Goal: Find specific page/section: Find specific page/section

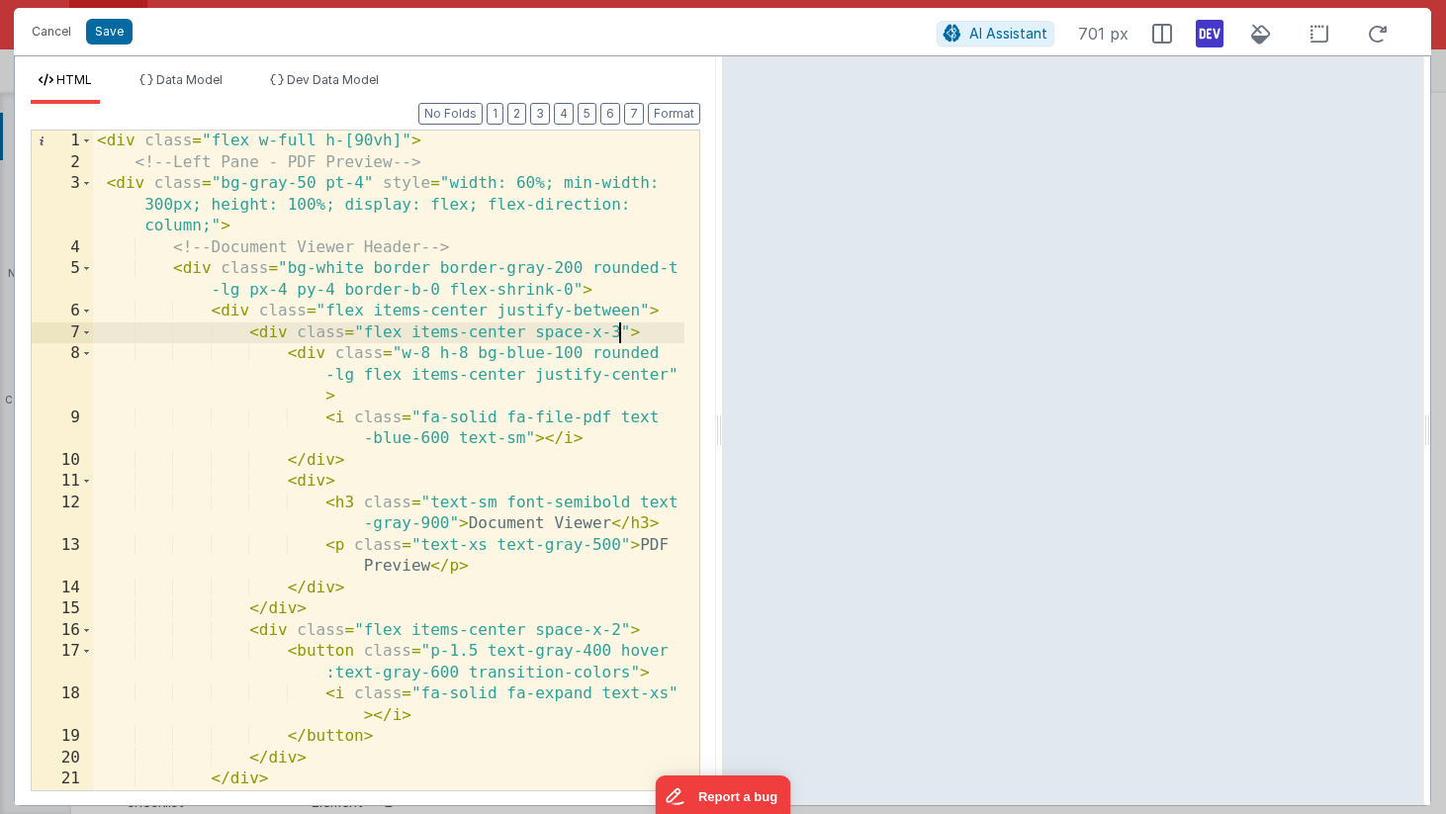
scroll to position [1567, 0]
click at [272, 344] on div "< div class = "flex w-full h-[90vh]" > <!-- Left Pane - PDF Preview --> < div c…" at bounding box center [388, 482] width 591 height 702
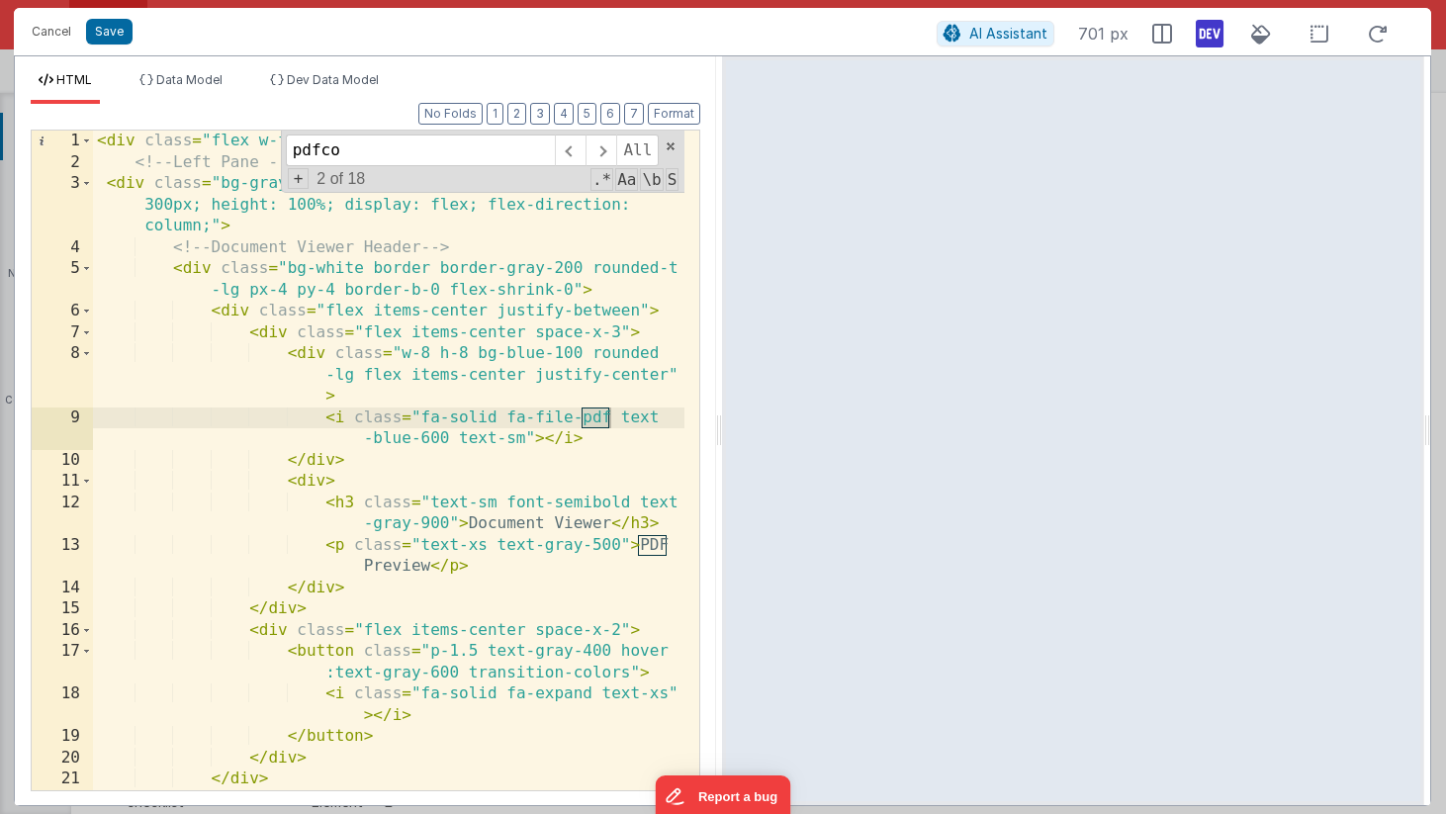
scroll to position [925, 0]
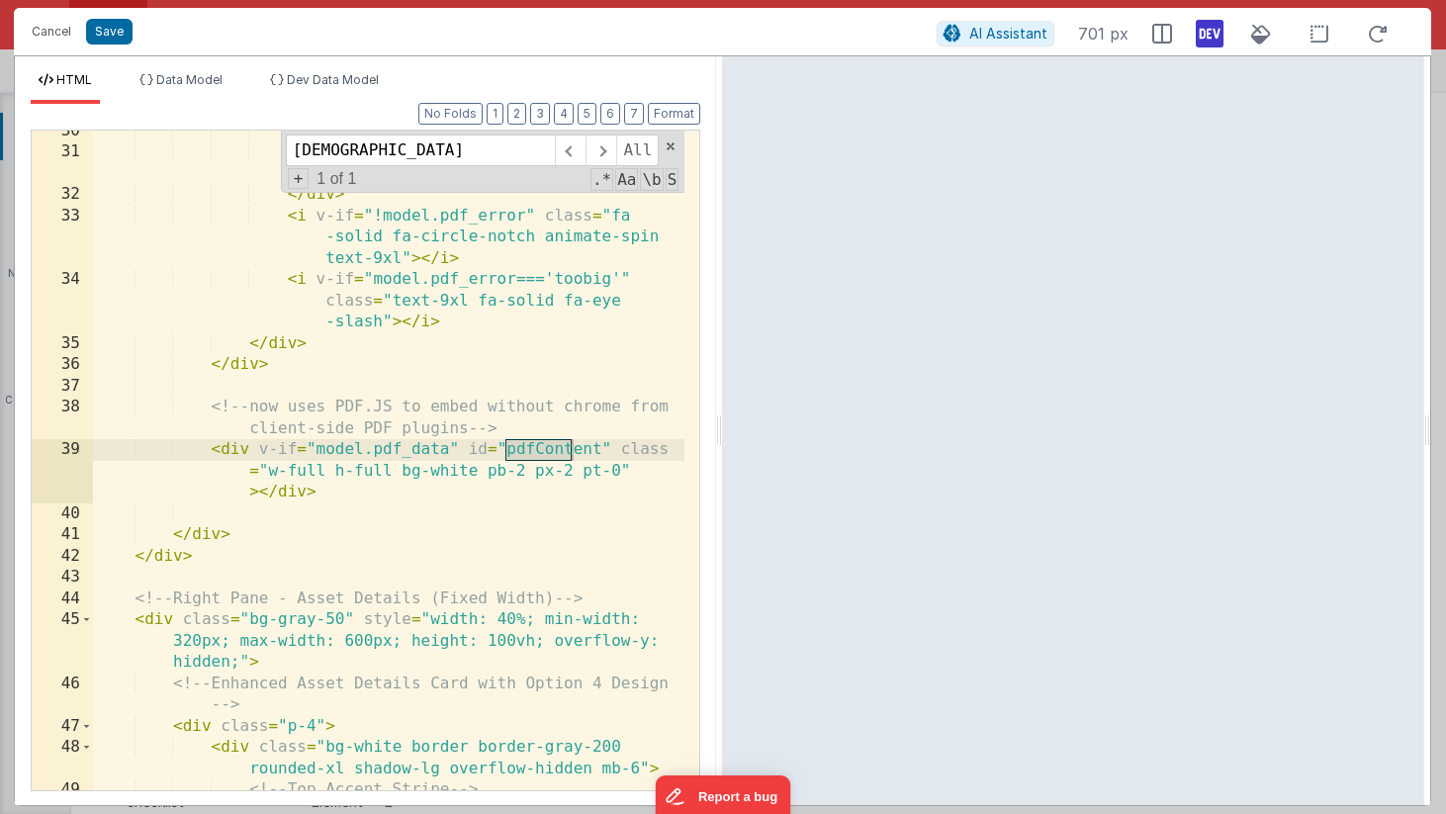
type input "[DEMOGRAPHIC_DATA]"
click at [618, 468] on div "Document too large to preview. < br > Please use the link on the right in order…" at bounding box center [388, 493] width 591 height 745
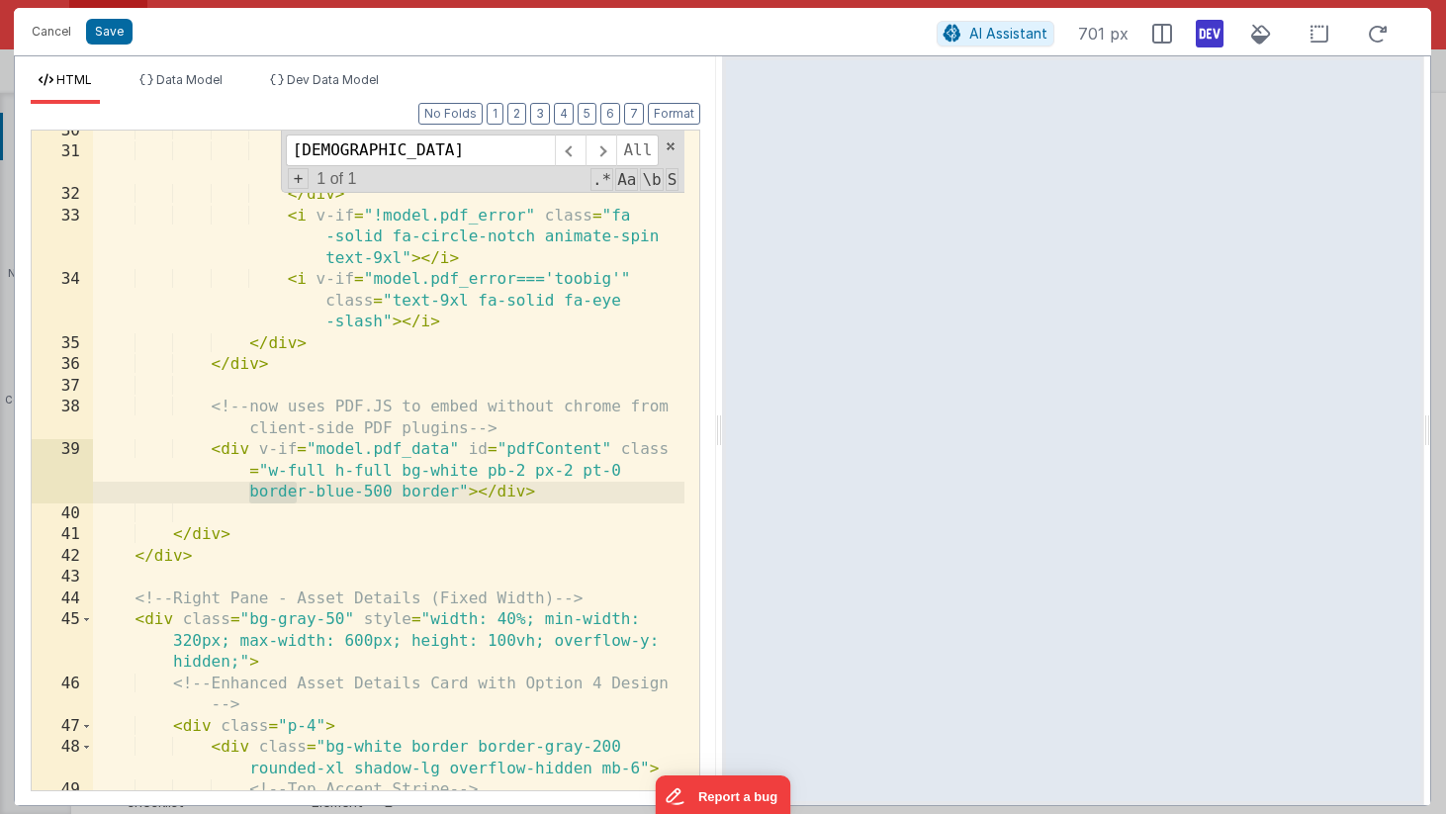
drag, startPoint x: 251, startPoint y: 493, endPoint x: 296, endPoint y: 494, distance: 44.5
click at [296, 494] on div "Document too large to preview. < br > Please use the link on the right in order…" at bounding box center [388, 493] width 591 height 745
click at [325, 494] on div "Document too large to preview. < br > Please use the link on the right in order…" at bounding box center [388, 493] width 591 height 745
drag, startPoint x: 247, startPoint y: 491, endPoint x: 456, endPoint y: 493, distance: 208.7
click at [456, 493] on div "Document too large to preview. < br > Please use the link on the right in order…" at bounding box center [388, 493] width 591 height 745
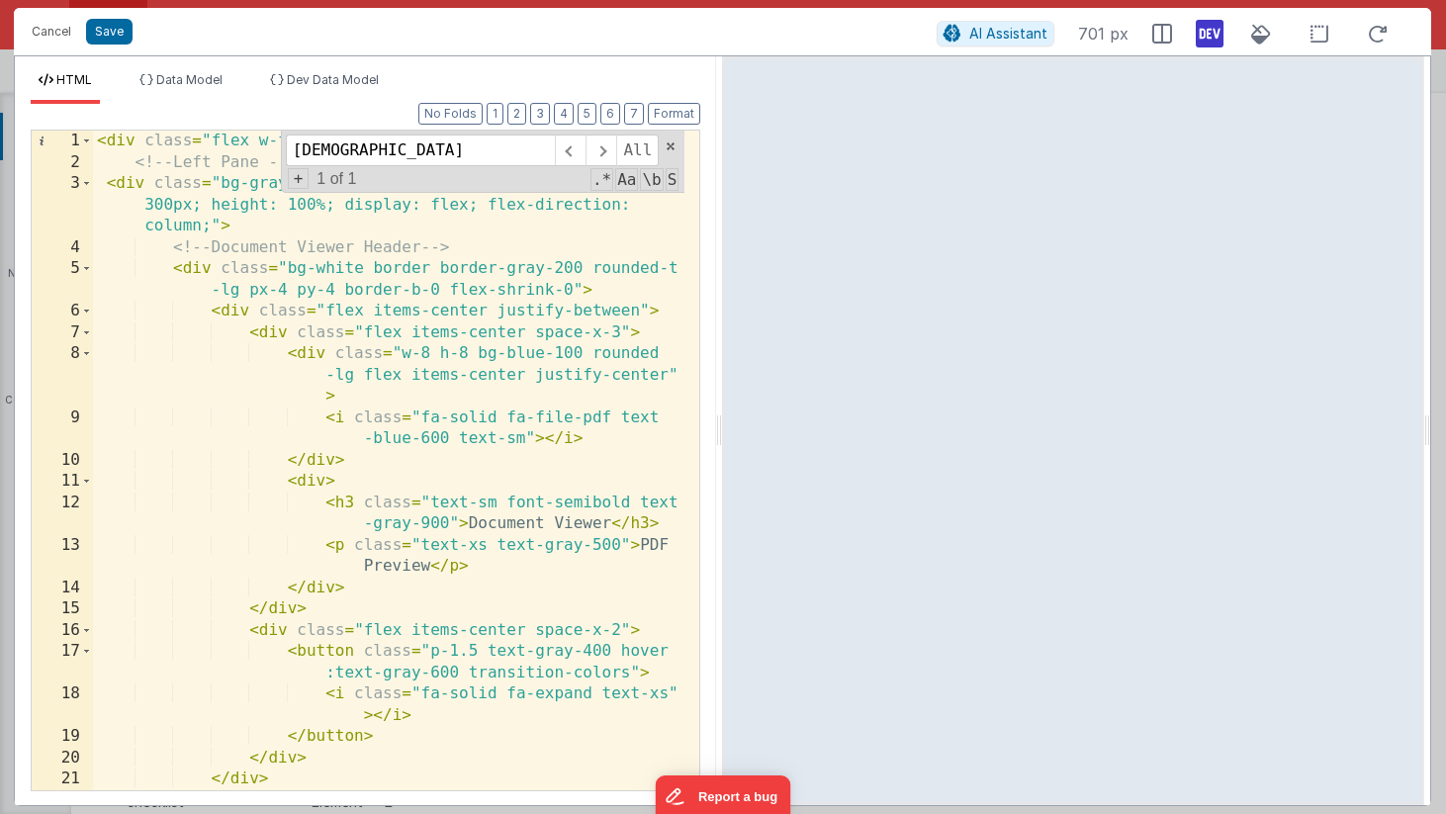
scroll to position [0, 0]
click at [673, 145] on span at bounding box center [671, 146] width 14 height 14
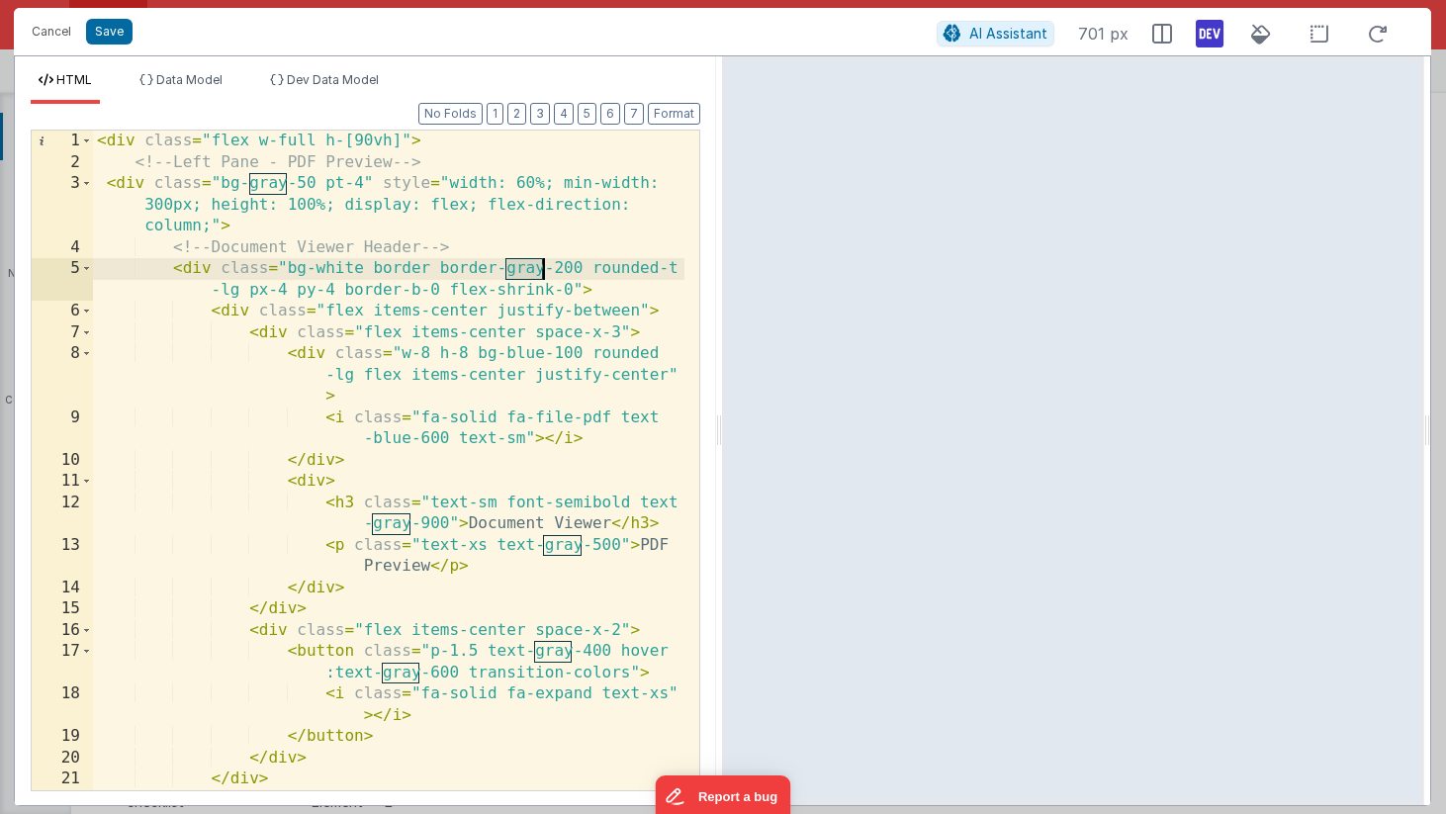
drag, startPoint x: 505, startPoint y: 269, endPoint x: 540, endPoint y: 269, distance: 34.6
click at [540, 269] on div "< div class = "flex w-full h-[90vh]" > <!-- Left Pane - PDF Preview --> < div c…" at bounding box center [388, 482] width 591 height 702
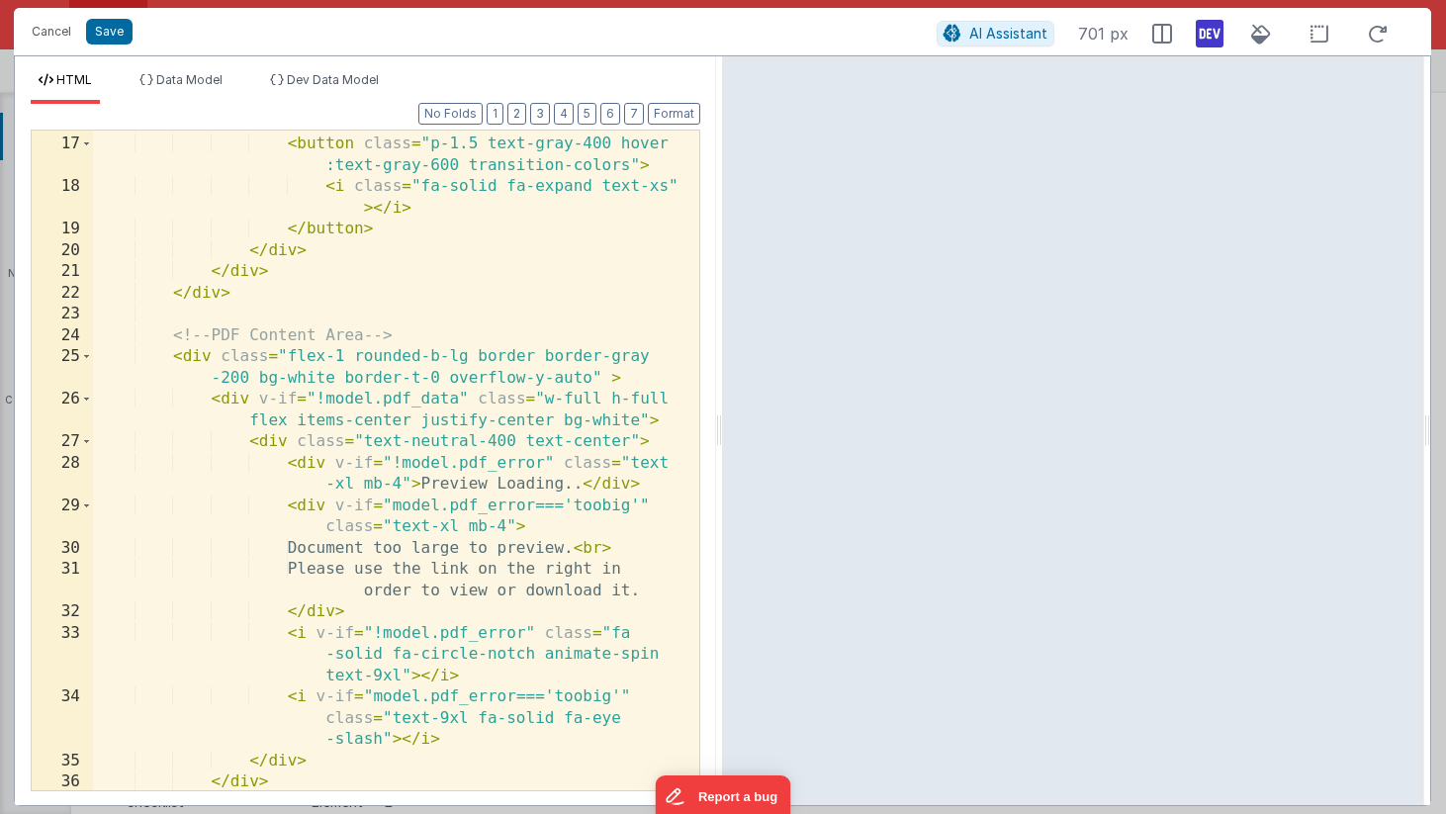
scroll to position [508, 0]
click at [339, 356] on div "< div class = "flex items-center space-x-2" > < button class = "p-1.5 text-gray…" at bounding box center [388, 462] width 591 height 702
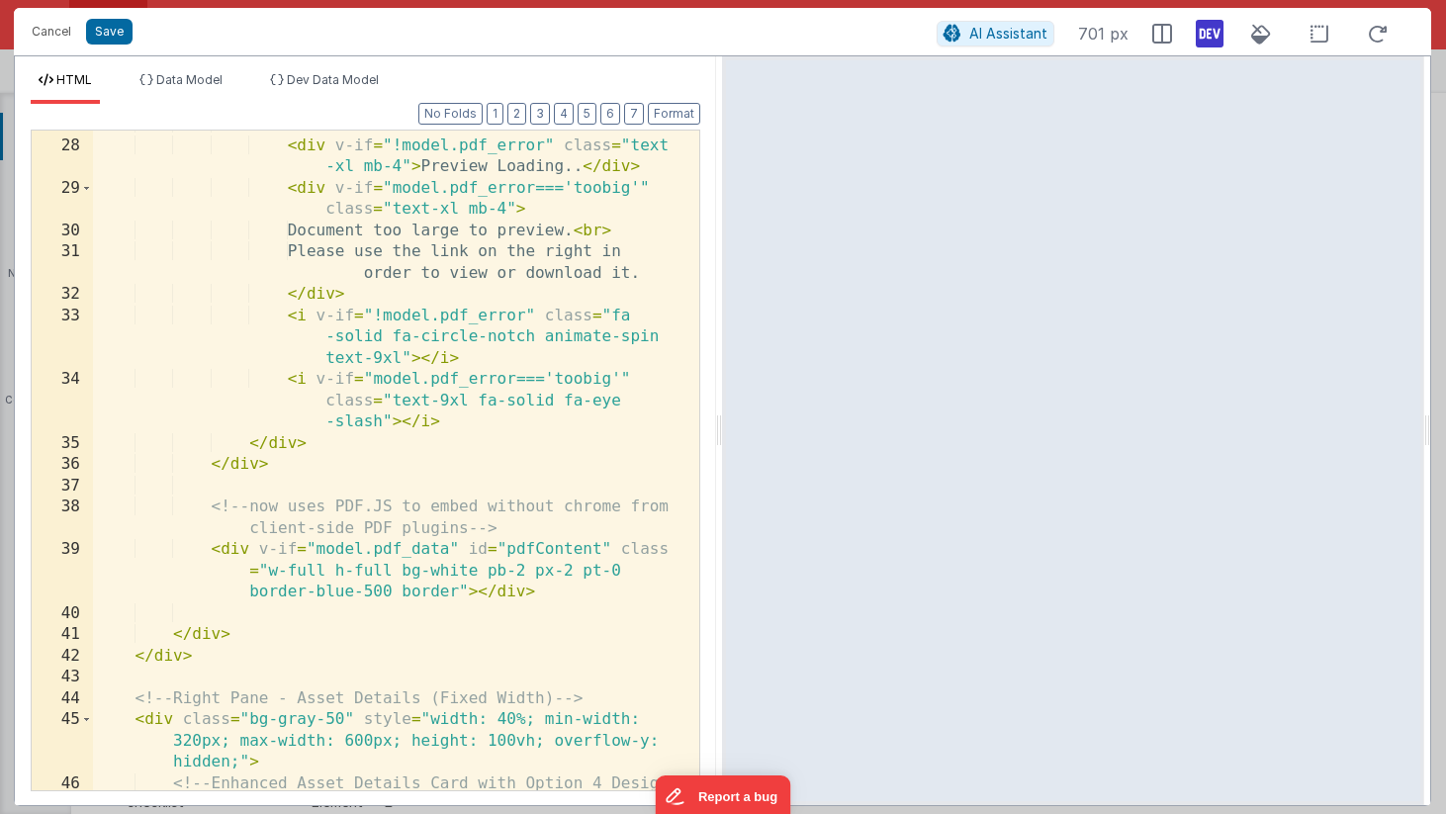
scroll to position [831, 0]
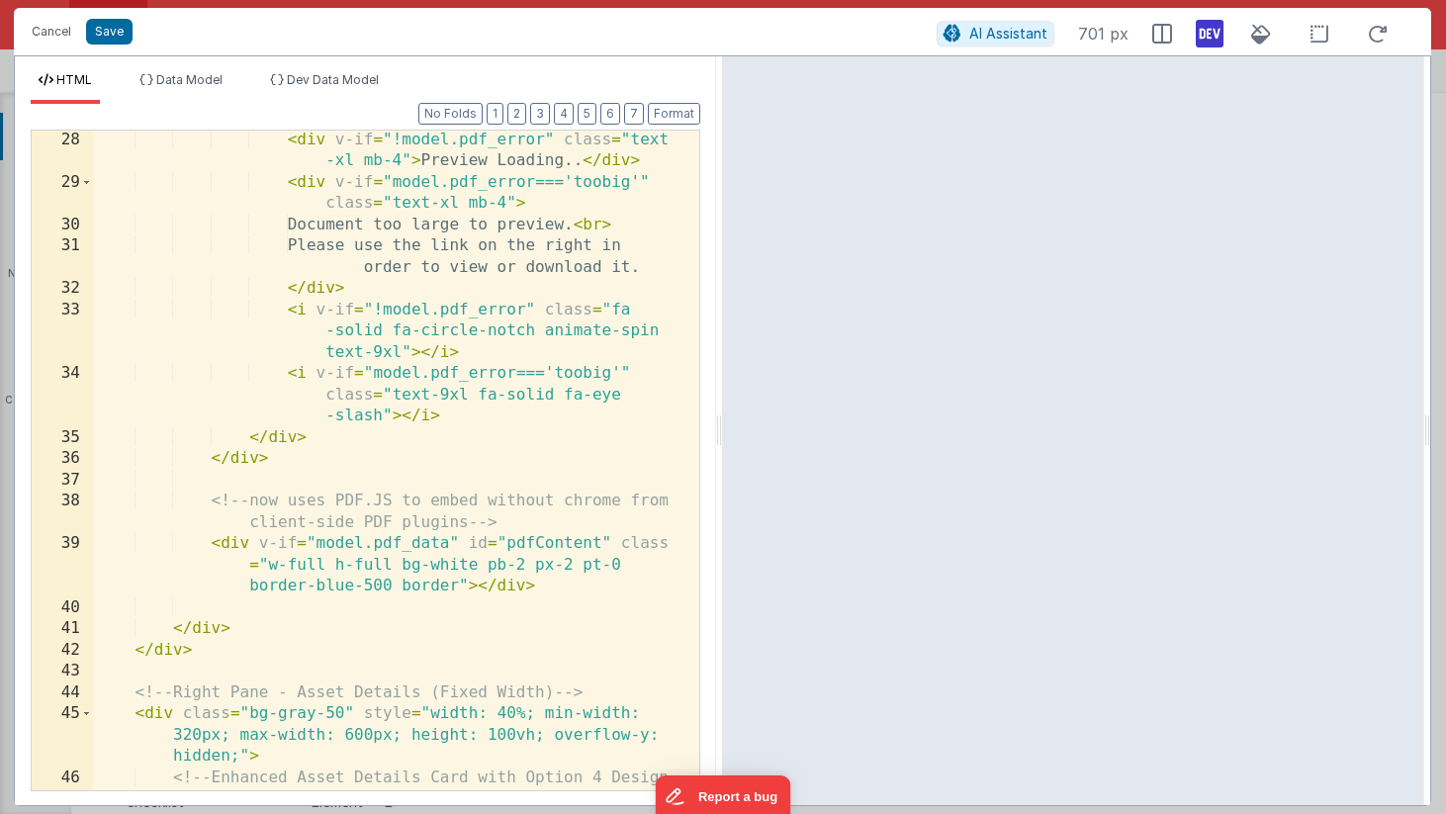
click at [210, 629] on div "< div v-if = "!model.pdf_error" class = "text -xl mb-4" > Preview Loading.. </ …" at bounding box center [388, 492] width 591 height 724
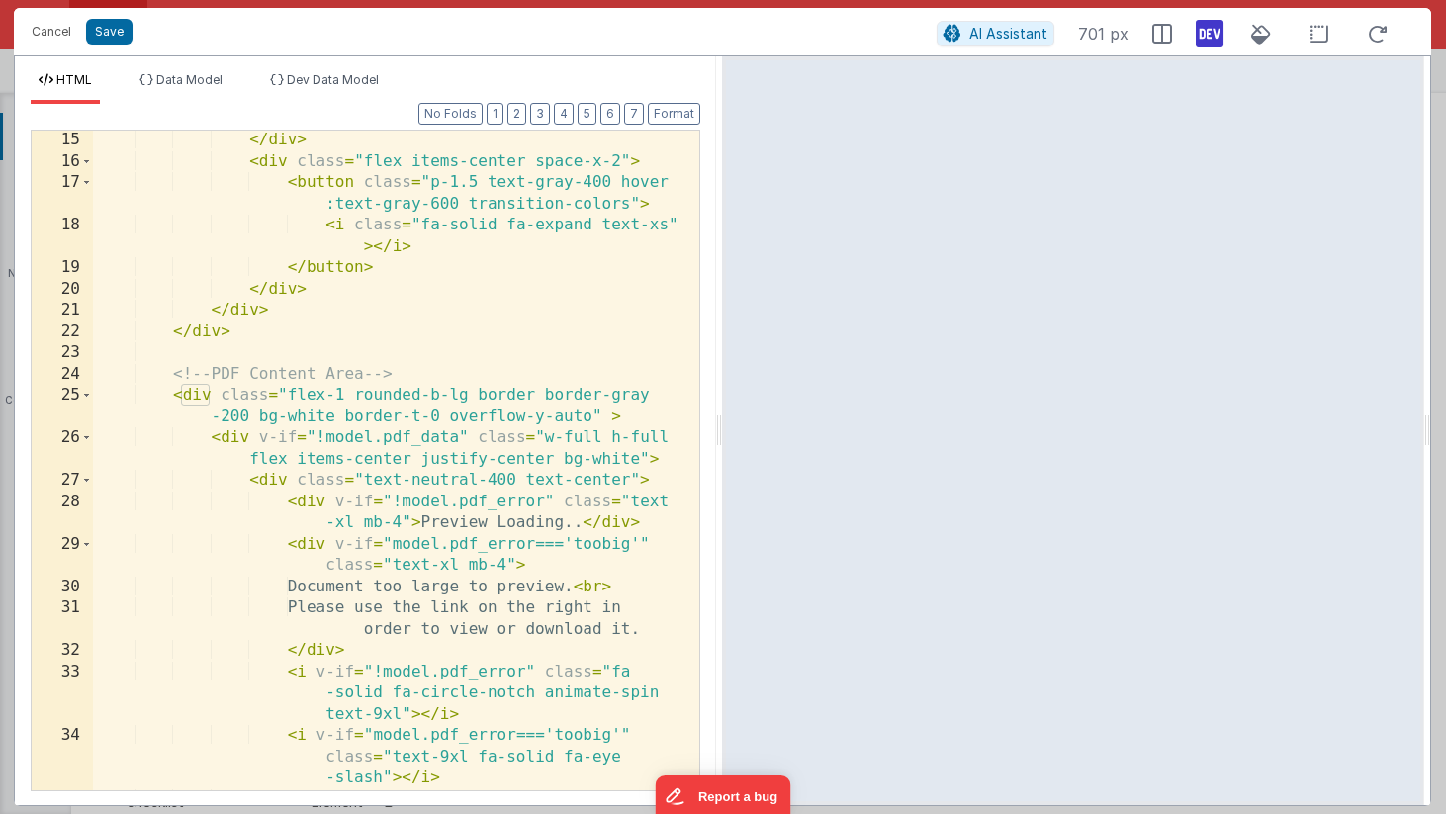
scroll to position [469, 0]
click at [230, 440] on div "</ div > < div class = "flex items-center space-x-2" > < button class = "p-1.5 …" at bounding box center [388, 481] width 591 height 702
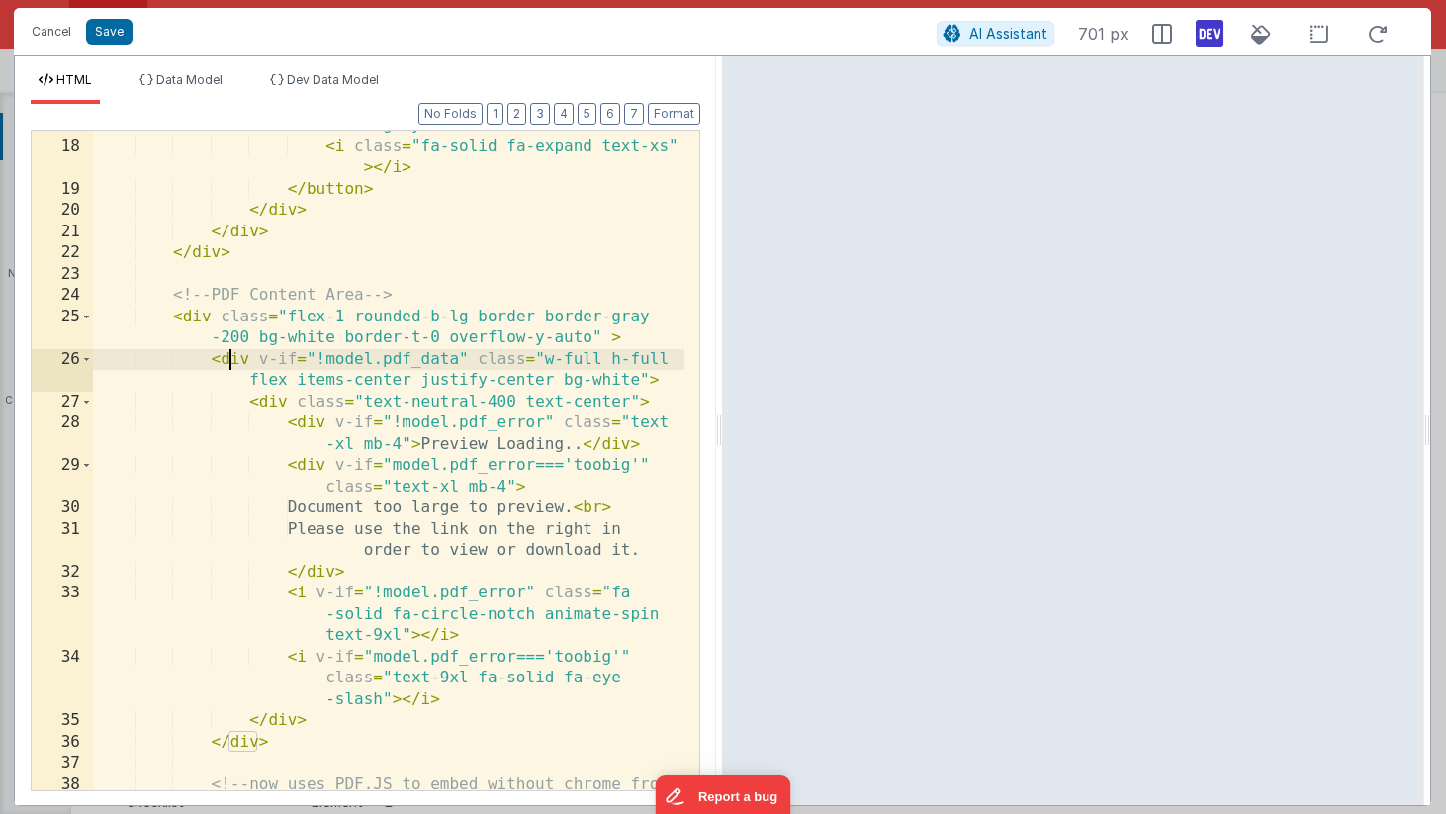
scroll to position [547, 0]
click at [545, 357] on div "< button class = "p-1.5 text-gray-400 hover :text-gray-600 transition-colors" >…" at bounding box center [388, 466] width 591 height 745
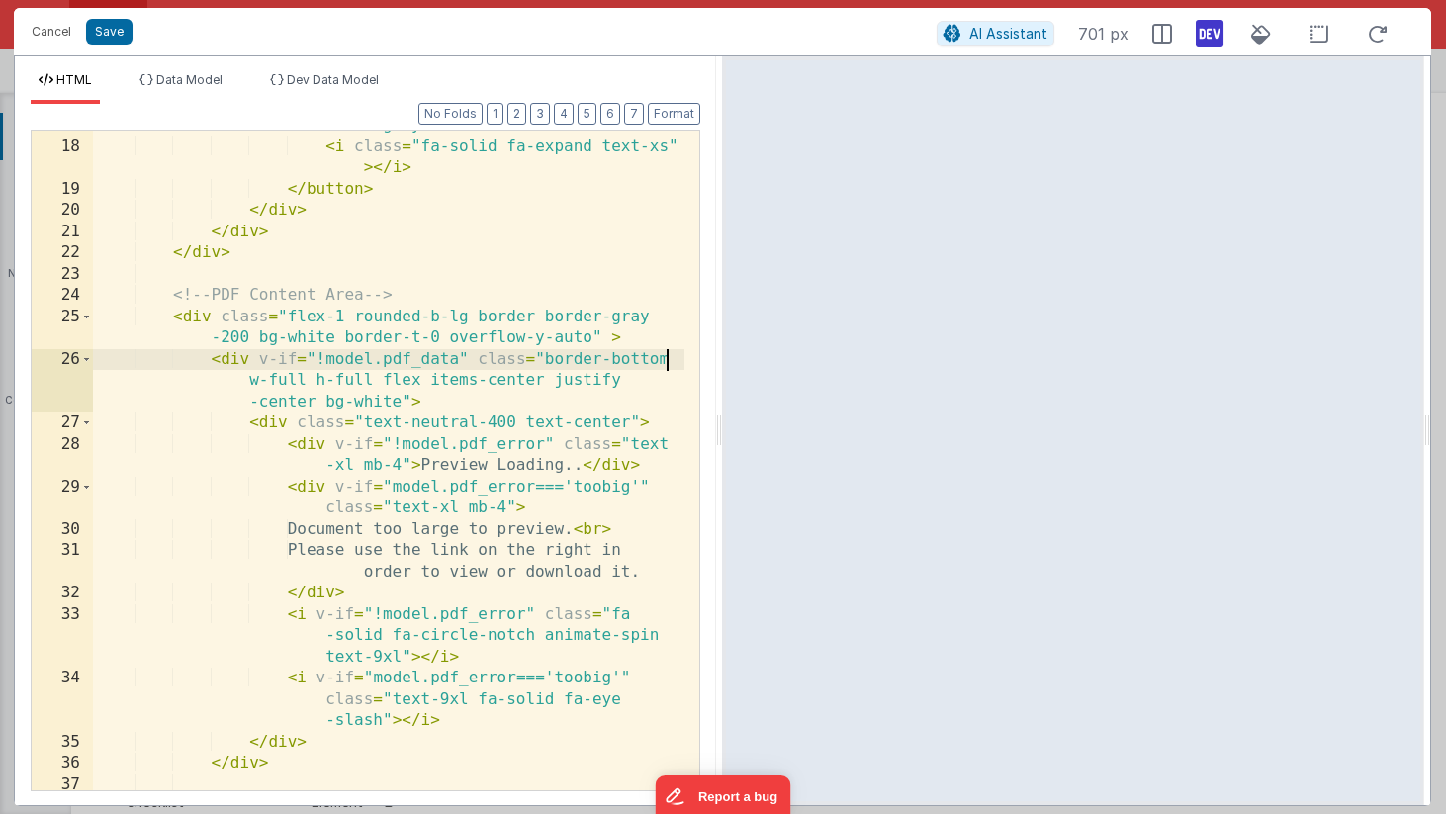
click at [669, 360] on div "< button class = "p-1.5 text-gray-400 hover :text-gray-600 transition-colors" >…" at bounding box center [388, 466] width 591 height 745
click at [618, 362] on div "< button class = "p-1.5 text-gray-400 hover :text-gray-600 transition-colors" >…" at bounding box center [388, 466] width 591 height 745
click at [322, 383] on div "< button class = "p-1.5 text-gray-400 hover :text-gray-600 transition-colors" >…" at bounding box center [388, 466] width 591 height 745
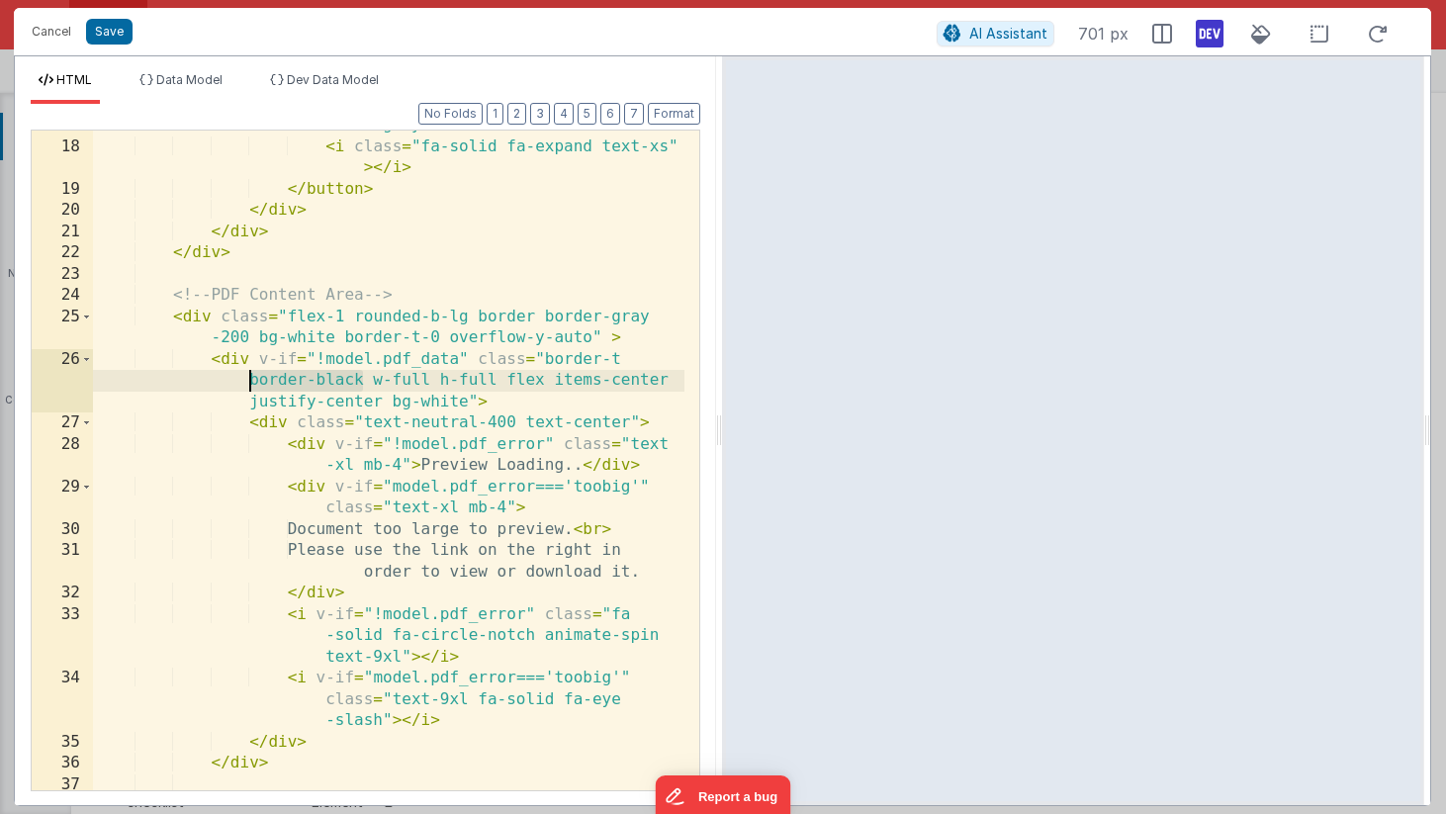
drag, startPoint x: 361, startPoint y: 379, endPoint x: 251, endPoint y: 379, distance: 109.8
click at [251, 379] on div "< button class = "p-1.5 text-gray-400 hover :text-gray-600 transition-colors" >…" at bounding box center [388, 466] width 591 height 745
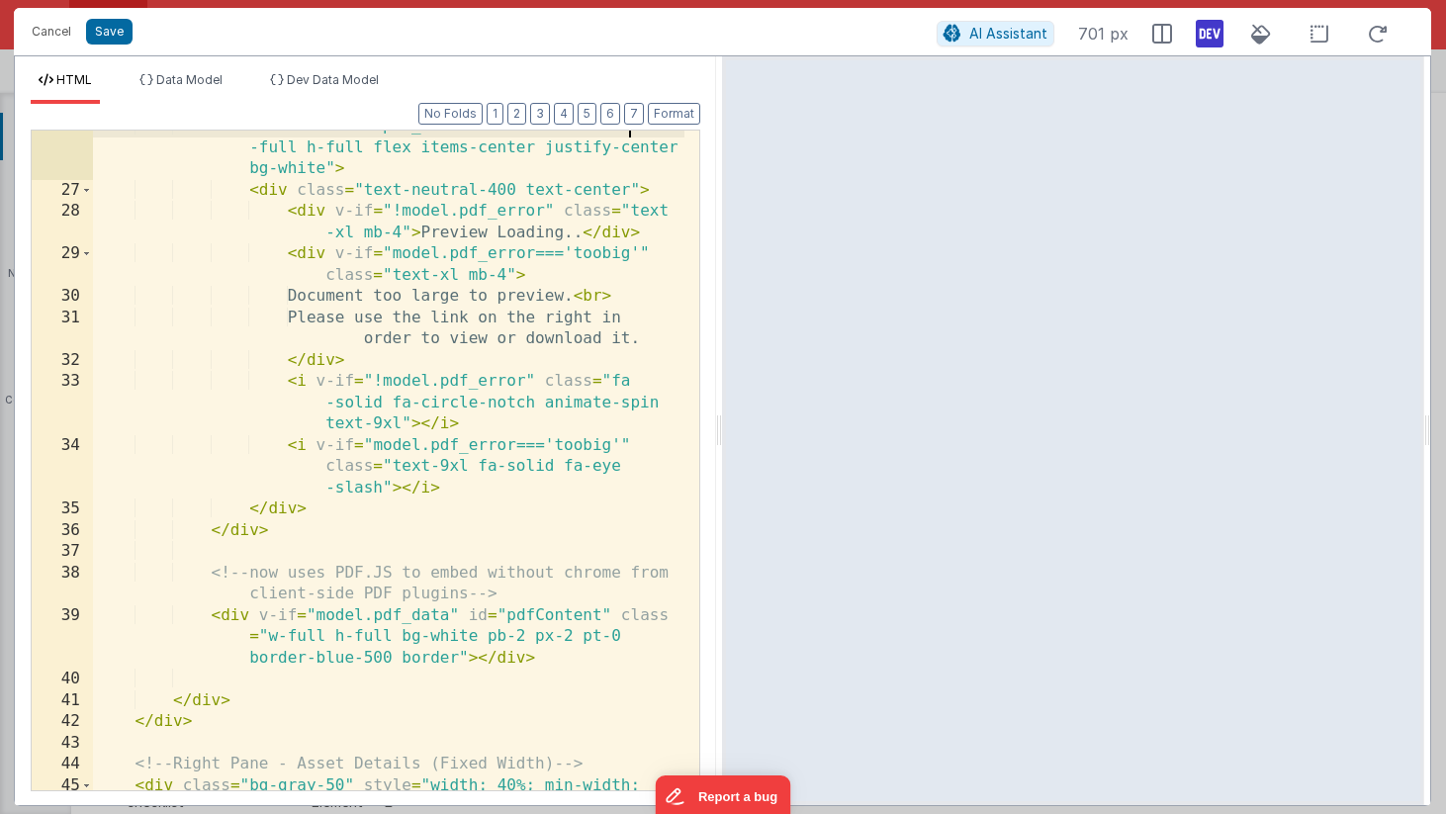
scroll to position [789, 0]
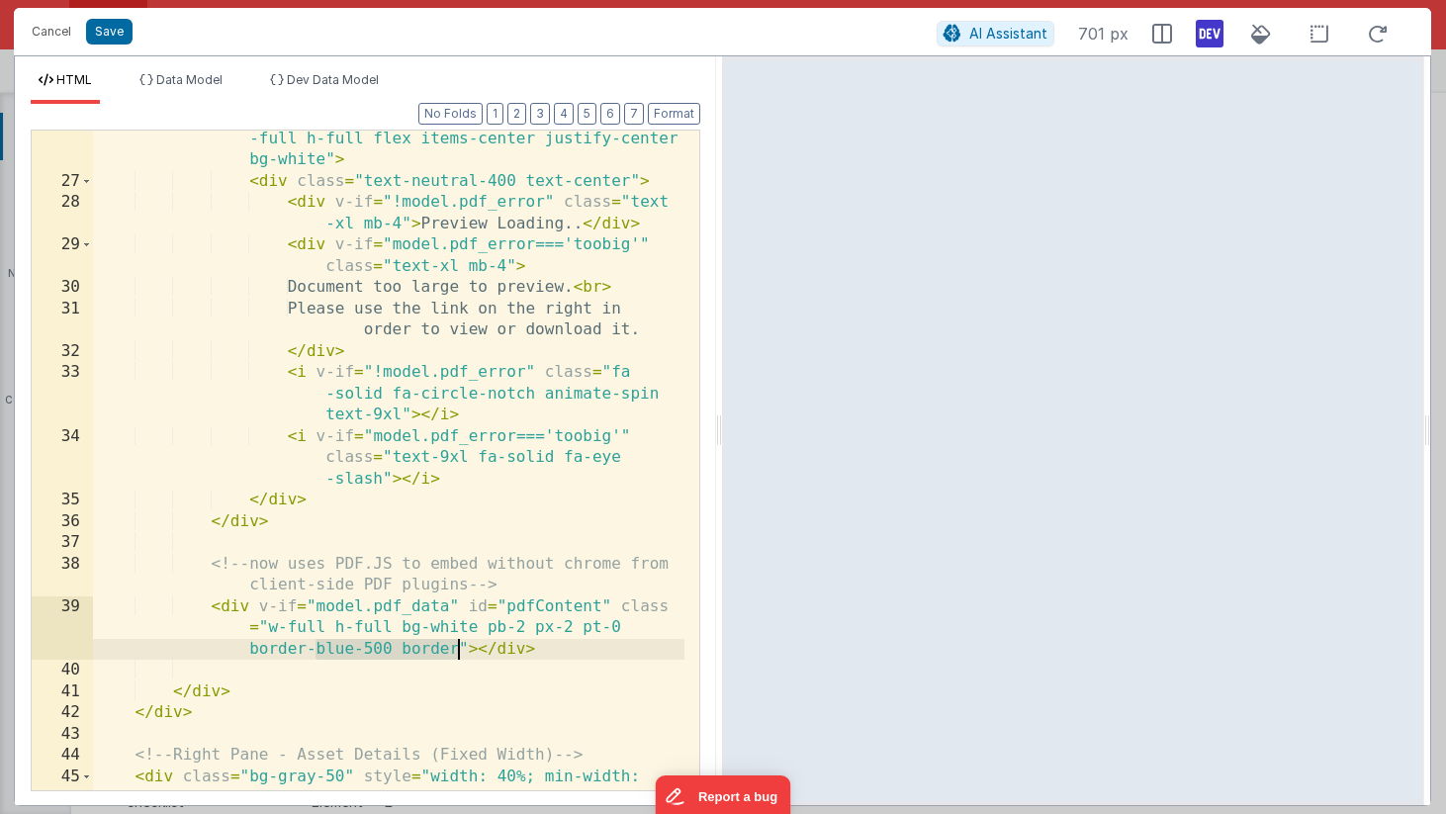
drag, startPoint x: 312, startPoint y: 648, endPoint x: 455, endPoint y: 651, distance: 143.4
click at [455, 651] on div "< div v-if = "!model.pdf_data" class = "border-t w -full h-full flex items-cent…" at bounding box center [388, 500] width 591 height 787
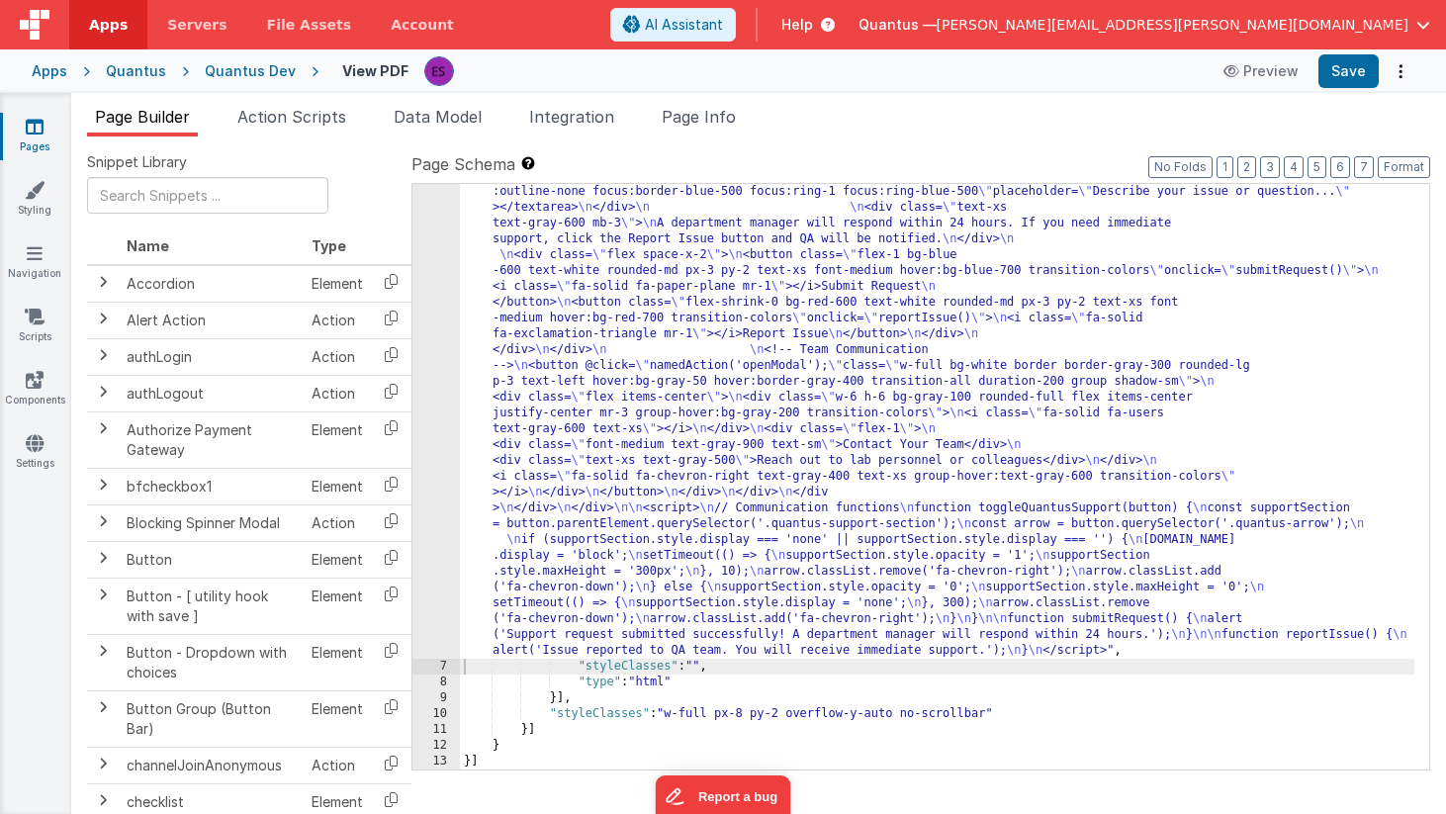
scroll to position [1392, 0]
click at [499, 480] on div ""html" : "<div class= \" flex w-full h-[90vh] \" > \n <!-- Left Pane - PDF Prev…" at bounding box center [937, 65] width 954 height 2389
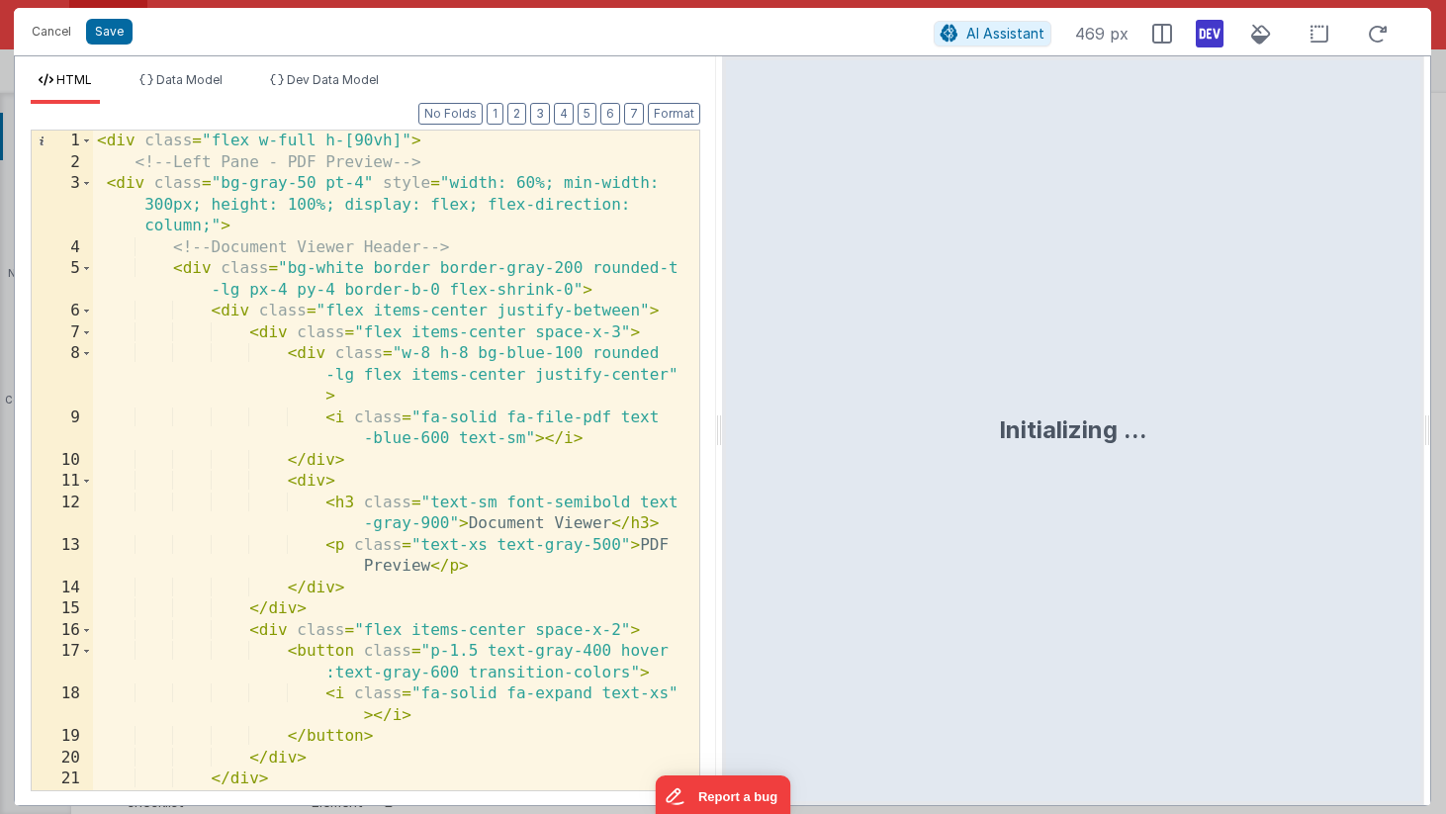
click at [312, 382] on div "< div class = "flex w-full h-[90vh]" > <!-- Left Pane - PDF Preview --> < div c…" at bounding box center [388, 482] width 591 height 702
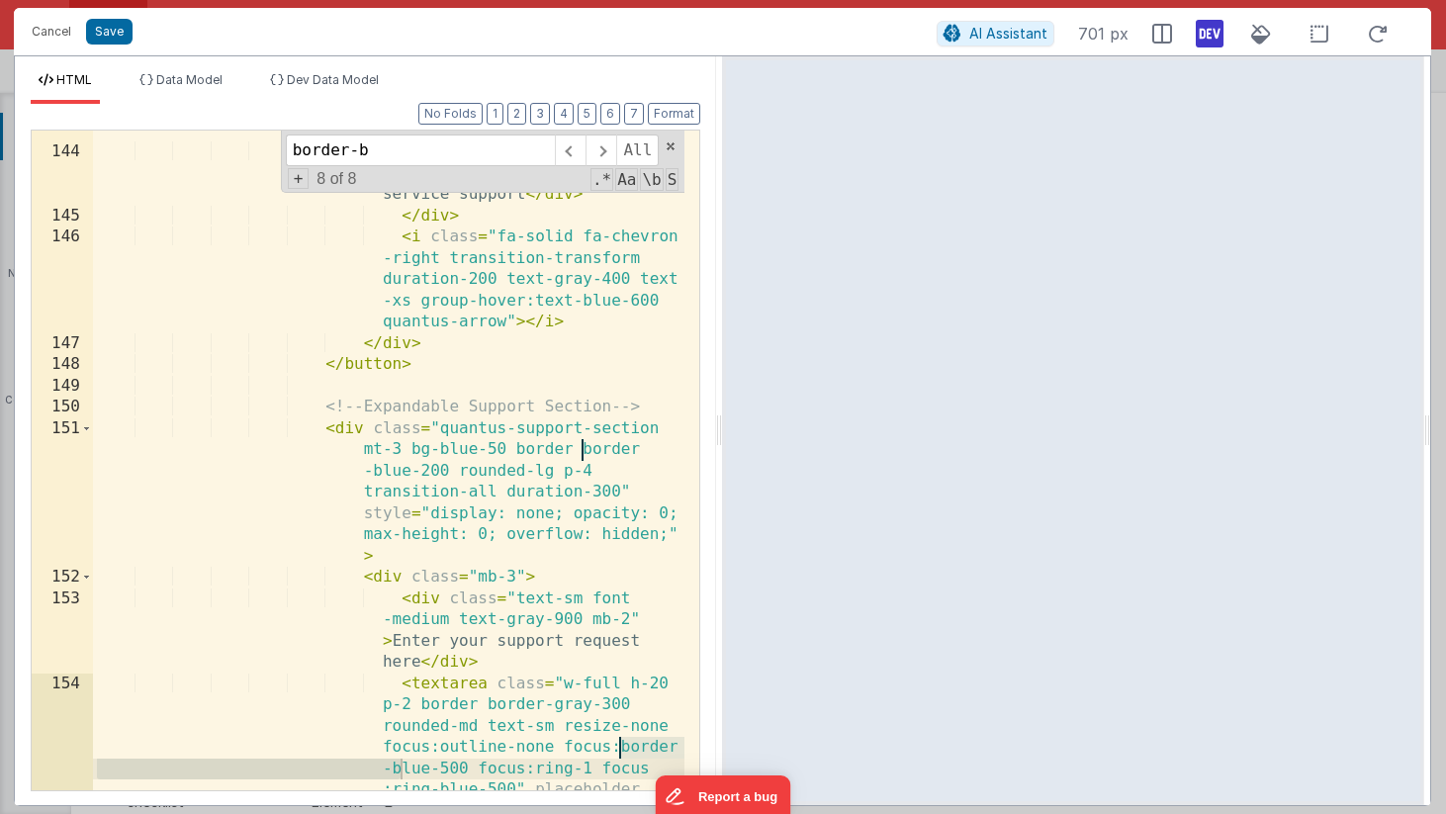
scroll to position [0, 0]
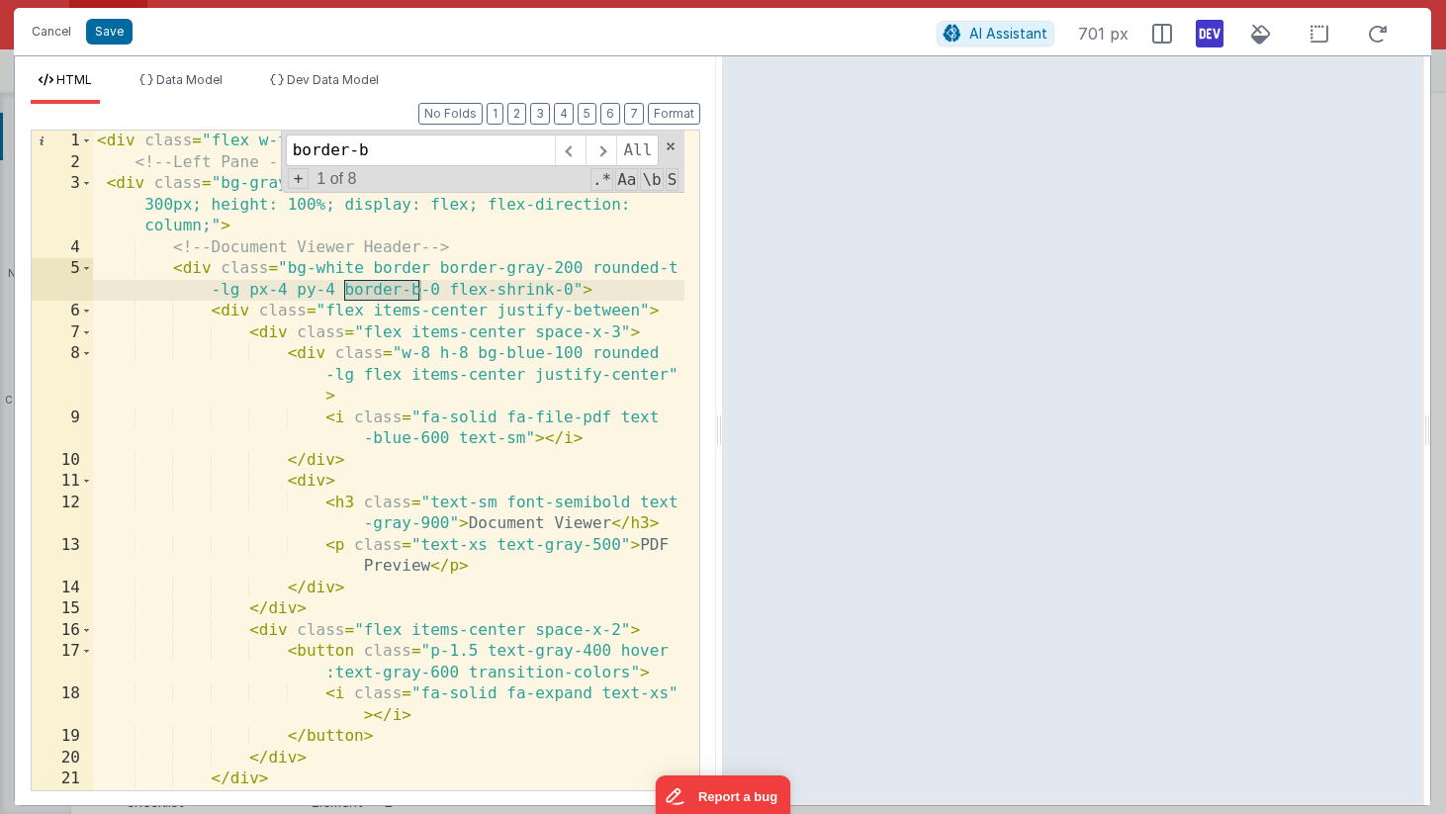
type input "border-b"
click at [368, 299] on div "< div class = "flex w-full h-[90vh]" > <!-- Left Pane - PDF Preview --> < div c…" at bounding box center [388, 482] width 591 height 702
drag, startPoint x: 438, startPoint y: 288, endPoint x: 360, endPoint y: 282, distance: 78.4
click at [360, 282] on div "< div class = "flex w-full h-[90vh]" > <!-- Left Pane - PDF Preview --> < div c…" at bounding box center [388, 482] width 591 height 702
click at [341, 283] on div "< div class = "flex w-full h-[90vh]" > <!-- Left Pane - PDF Preview --> < div c…" at bounding box center [388, 482] width 591 height 702
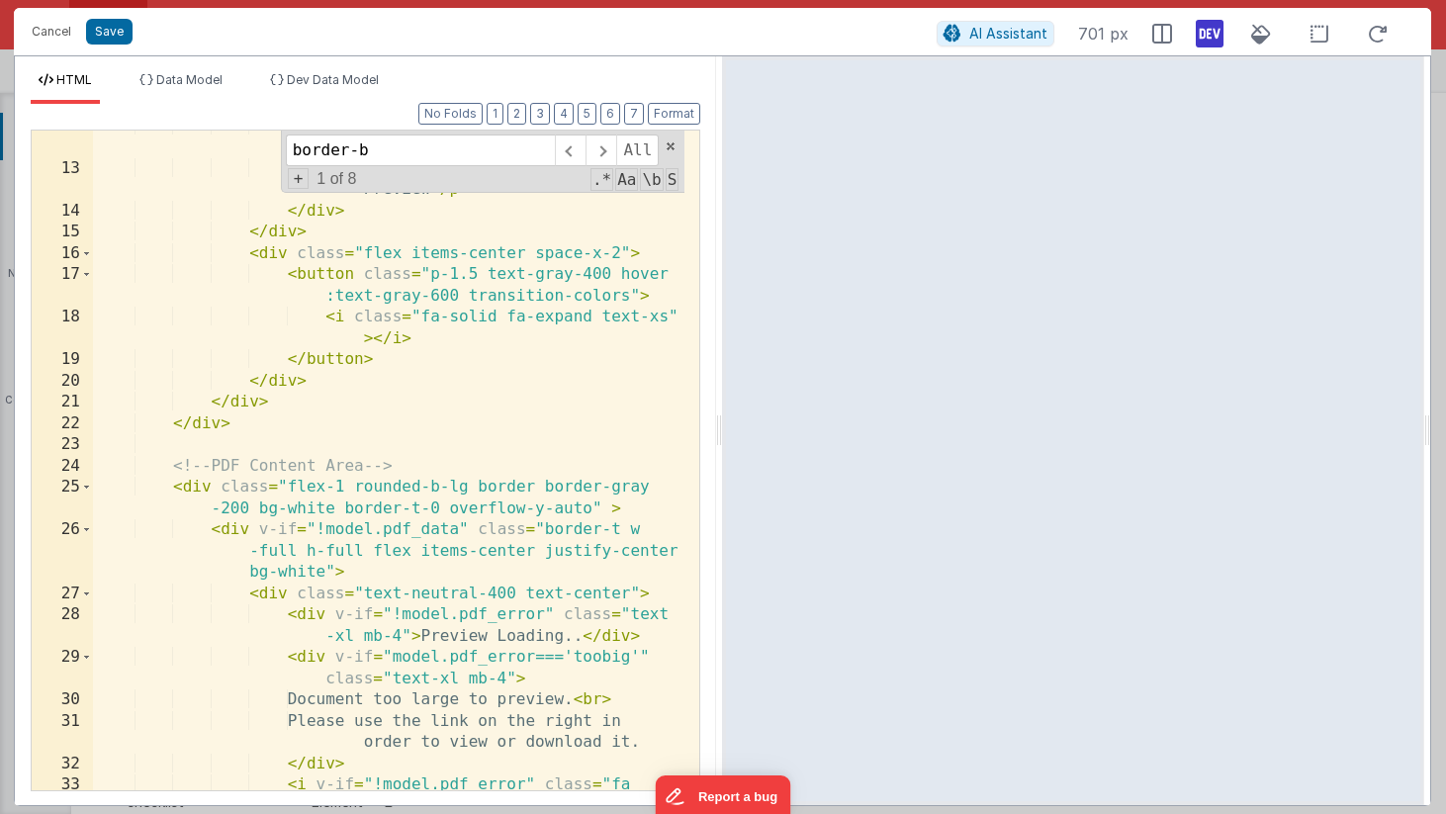
scroll to position [392, 0]
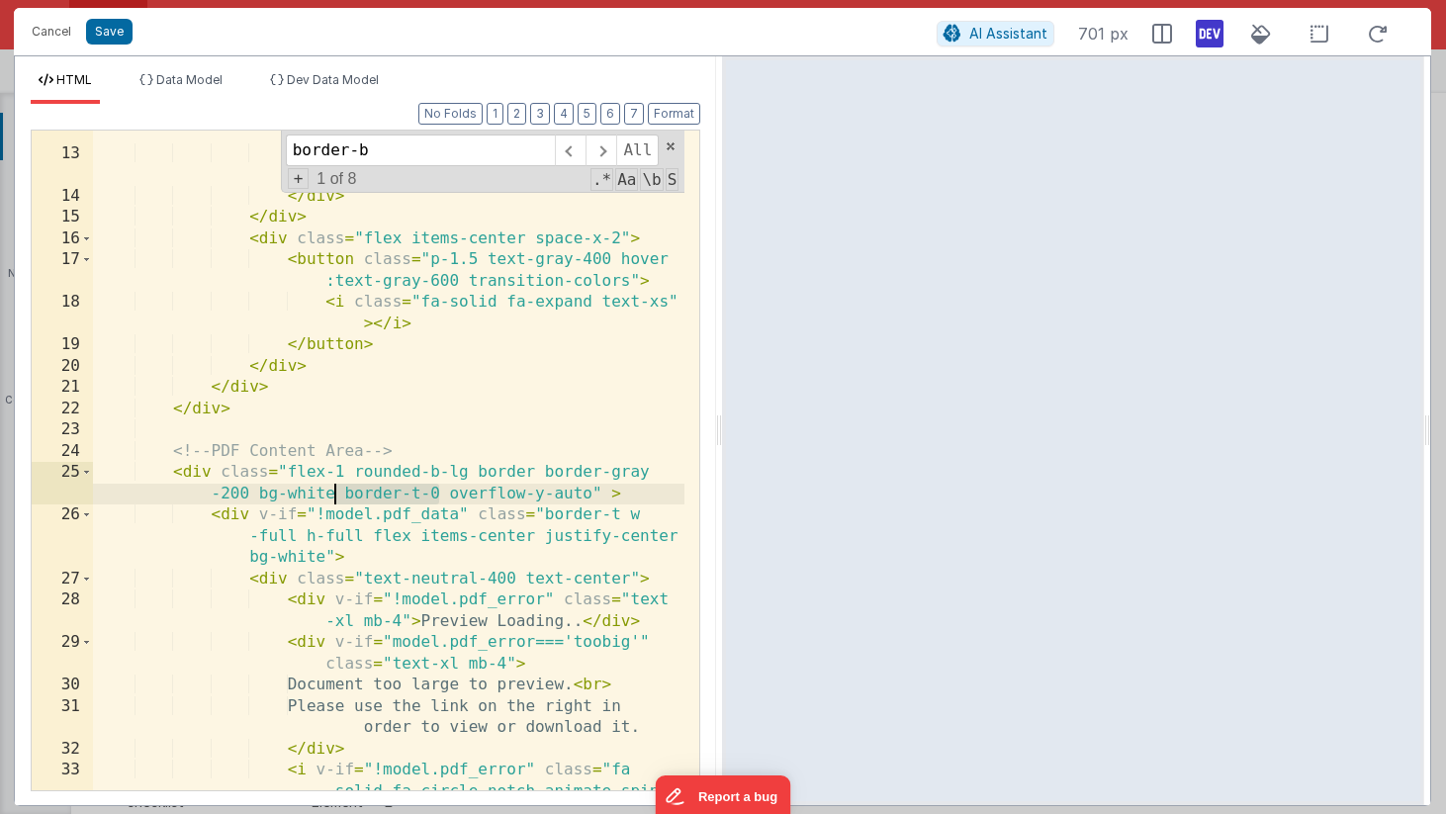
drag, startPoint x: 440, startPoint y: 491, endPoint x: 334, endPoint y: 493, distance: 105.9
click at [334, 493] on div "< h3 class = "text-sm font-semibold text -gray-900" > Document Viewer </ h3 > <…" at bounding box center [388, 484] width 591 height 766
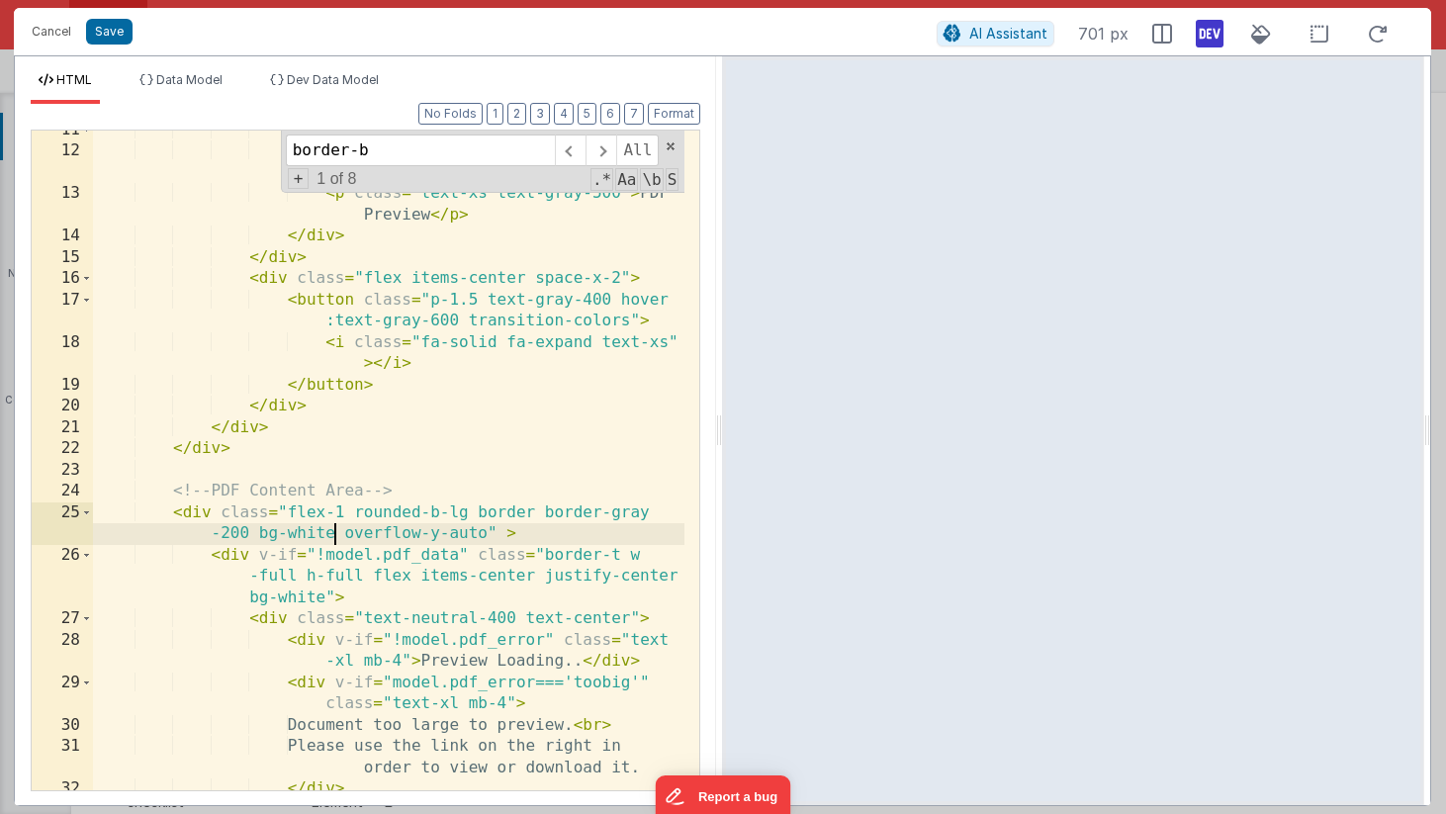
scroll to position [351, 0]
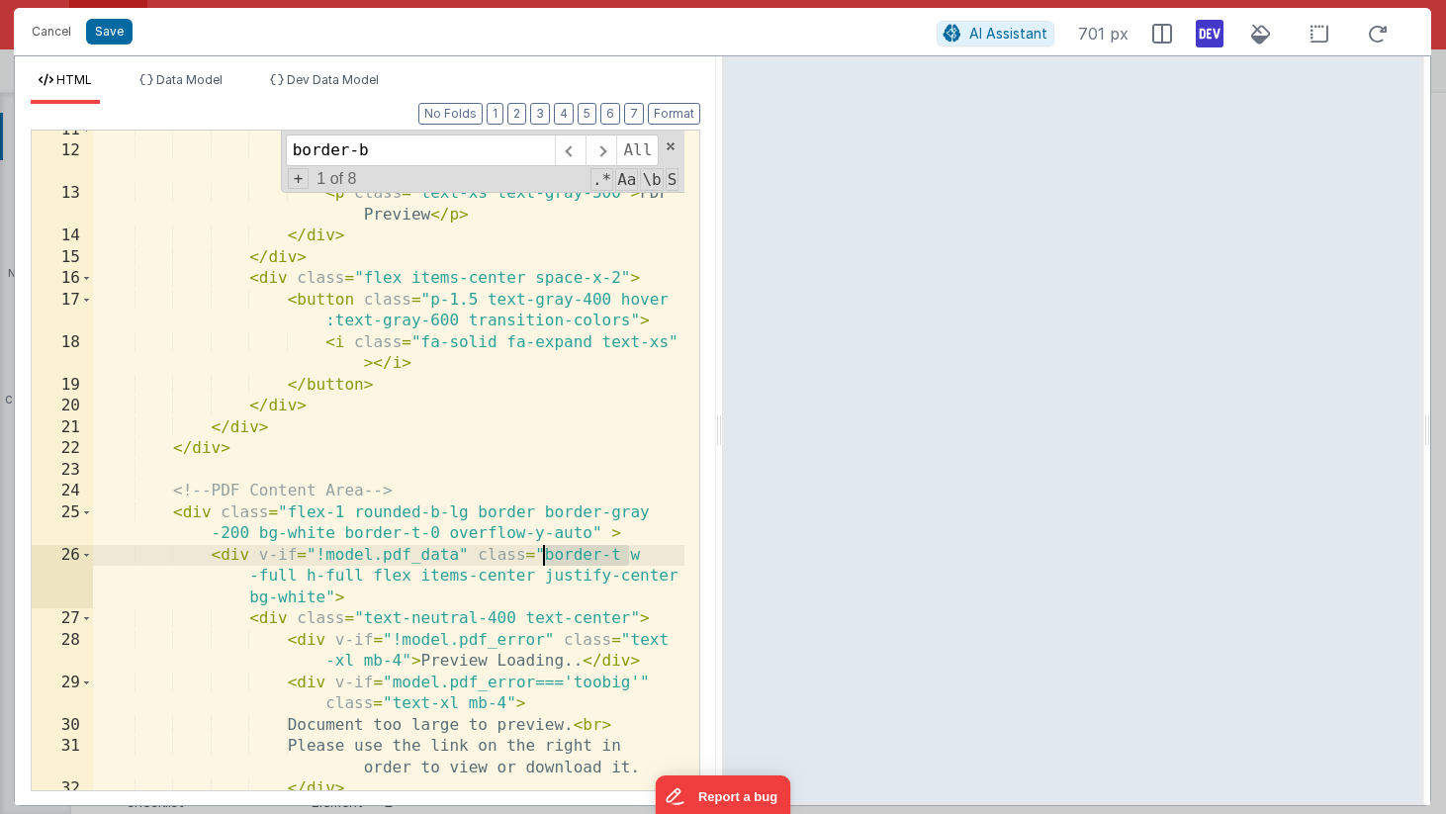
drag, startPoint x: 625, startPoint y: 559, endPoint x: 547, endPoint y: 558, distance: 78.1
click at [547, 558] on div "< div > < h3 class = "text-sm font-semibold text -gray-900" > Document Viewer <…" at bounding box center [388, 492] width 591 height 745
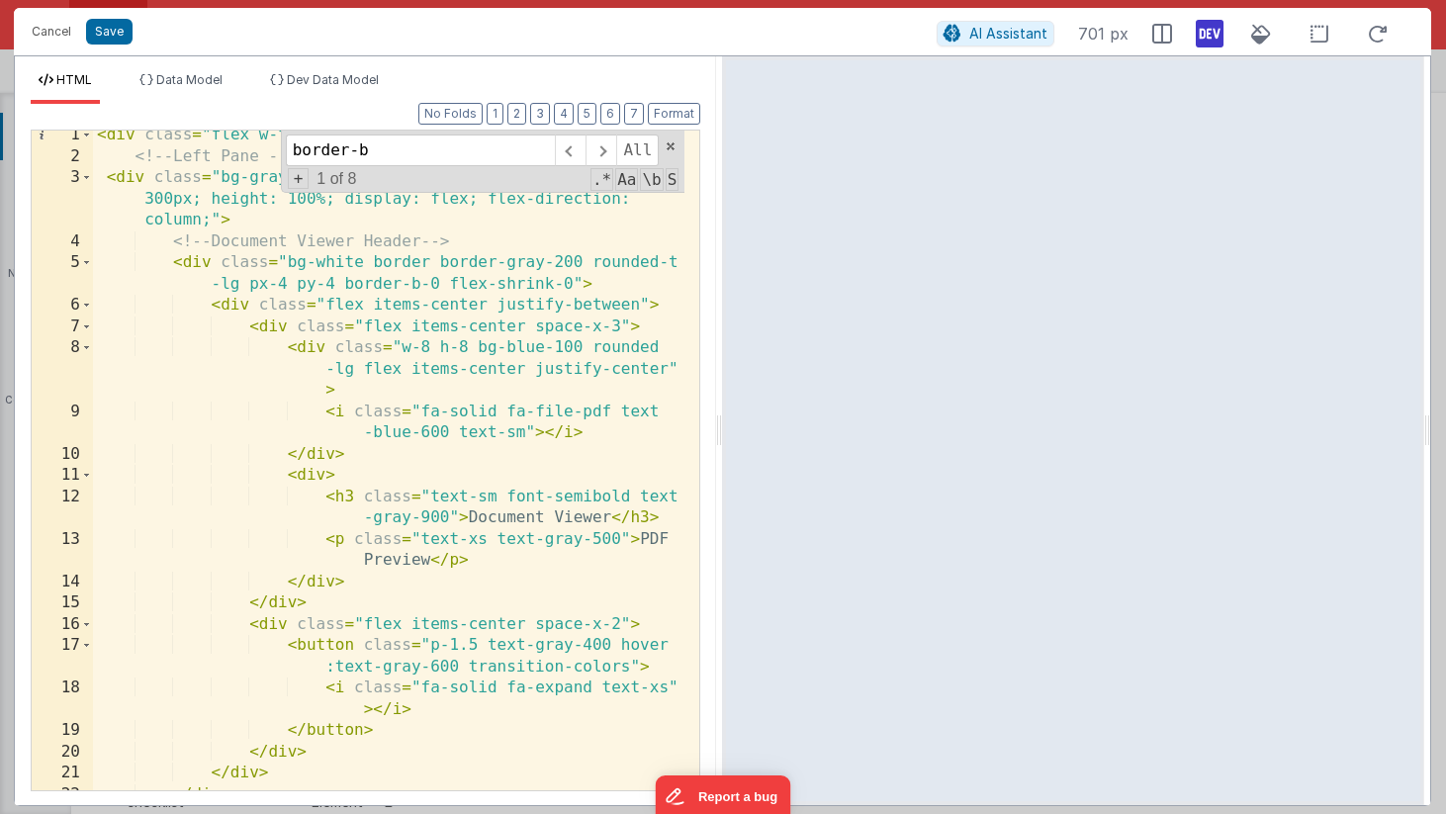
scroll to position [4, 0]
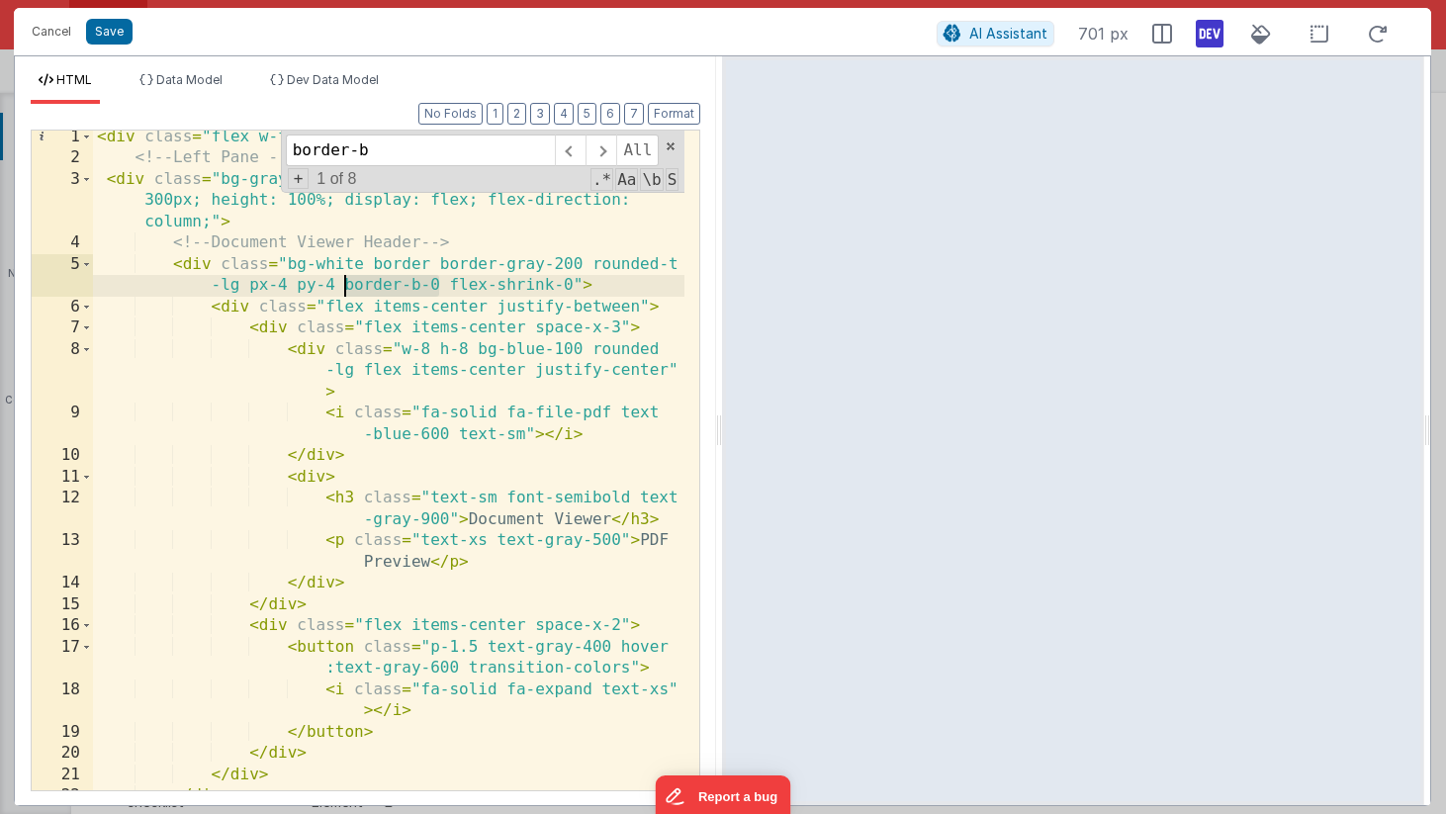
drag, startPoint x: 438, startPoint y: 284, endPoint x: 341, endPoint y: 282, distance: 96.9
click at [341, 282] on div "< div class = "flex w-full h-[90vh]" > <!-- Left Pane - PDF Preview --> < div c…" at bounding box center [388, 478] width 591 height 702
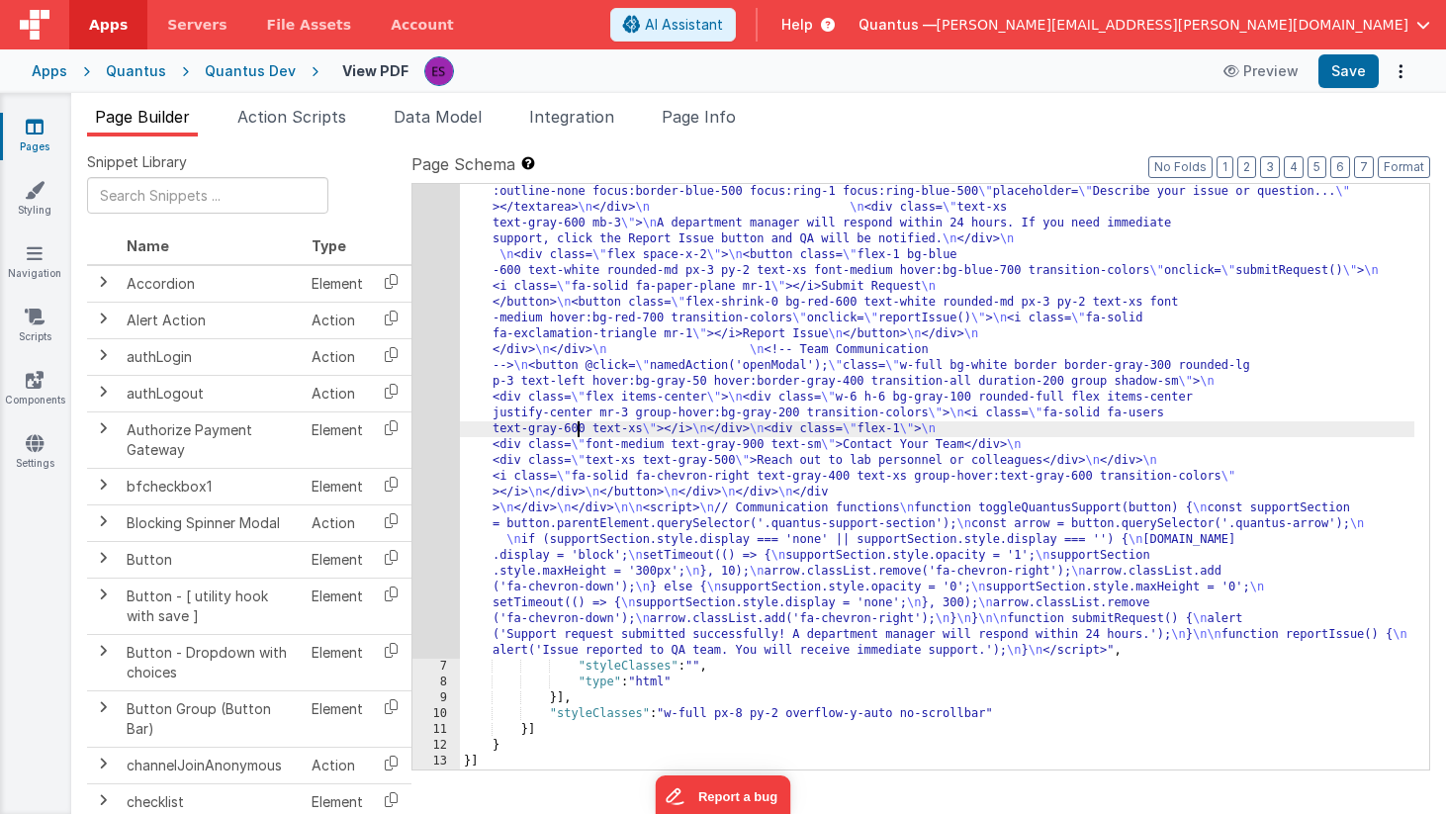
click at [579, 435] on div ""html" : "<div class= \" flex w-full h-[90vh] \" > \n <!-- Left Pane - PDF Prev…" at bounding box center [937, 65] width 954 height 2389
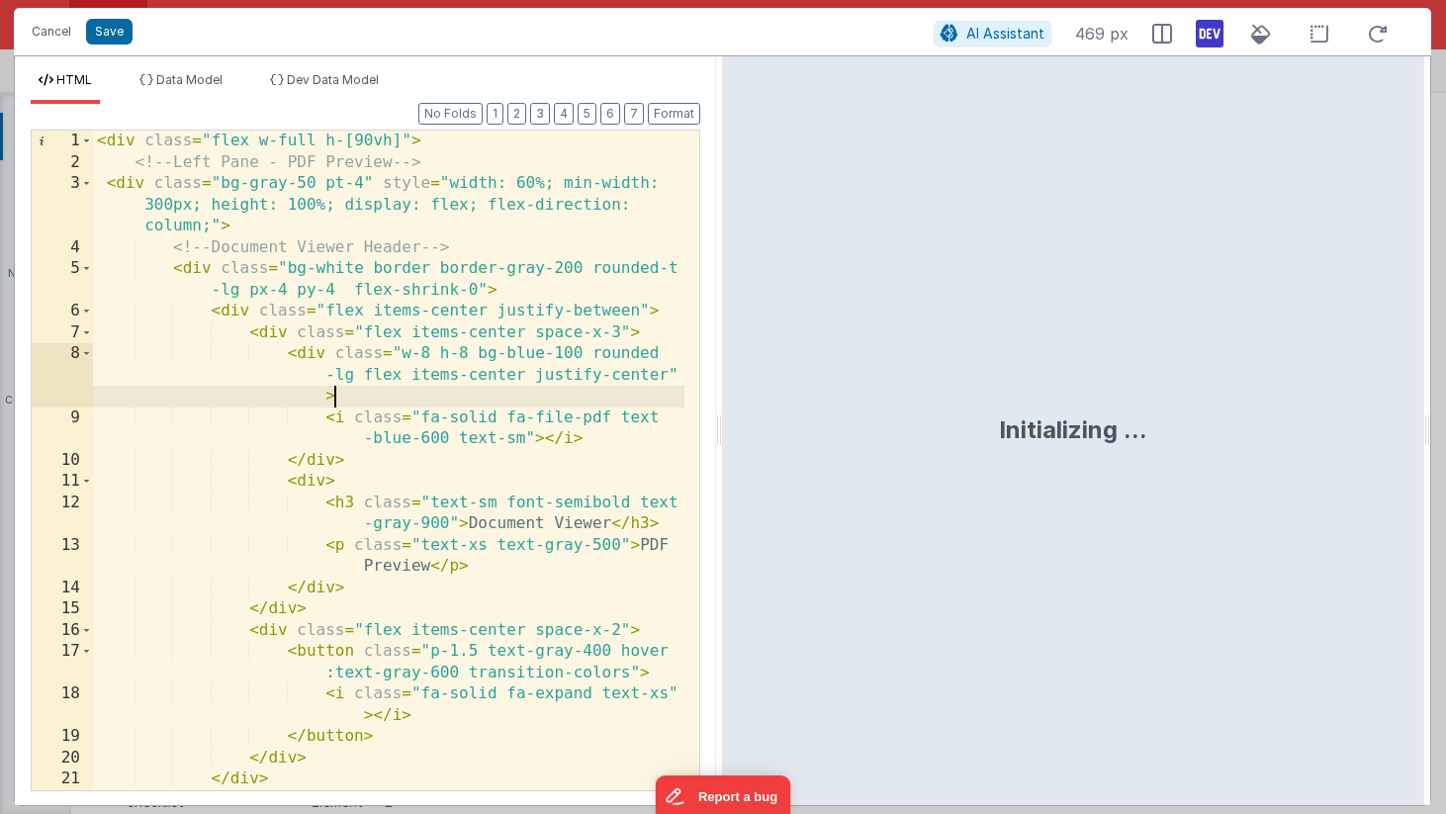
scroll to position [0, 0]
click at [449, 402] on div "< div class = "flex w-full h-[90vh]" > <!-- Left Pane - PDF Preview --> < div c…" at bounding box center [388, 482] width 591 height 702
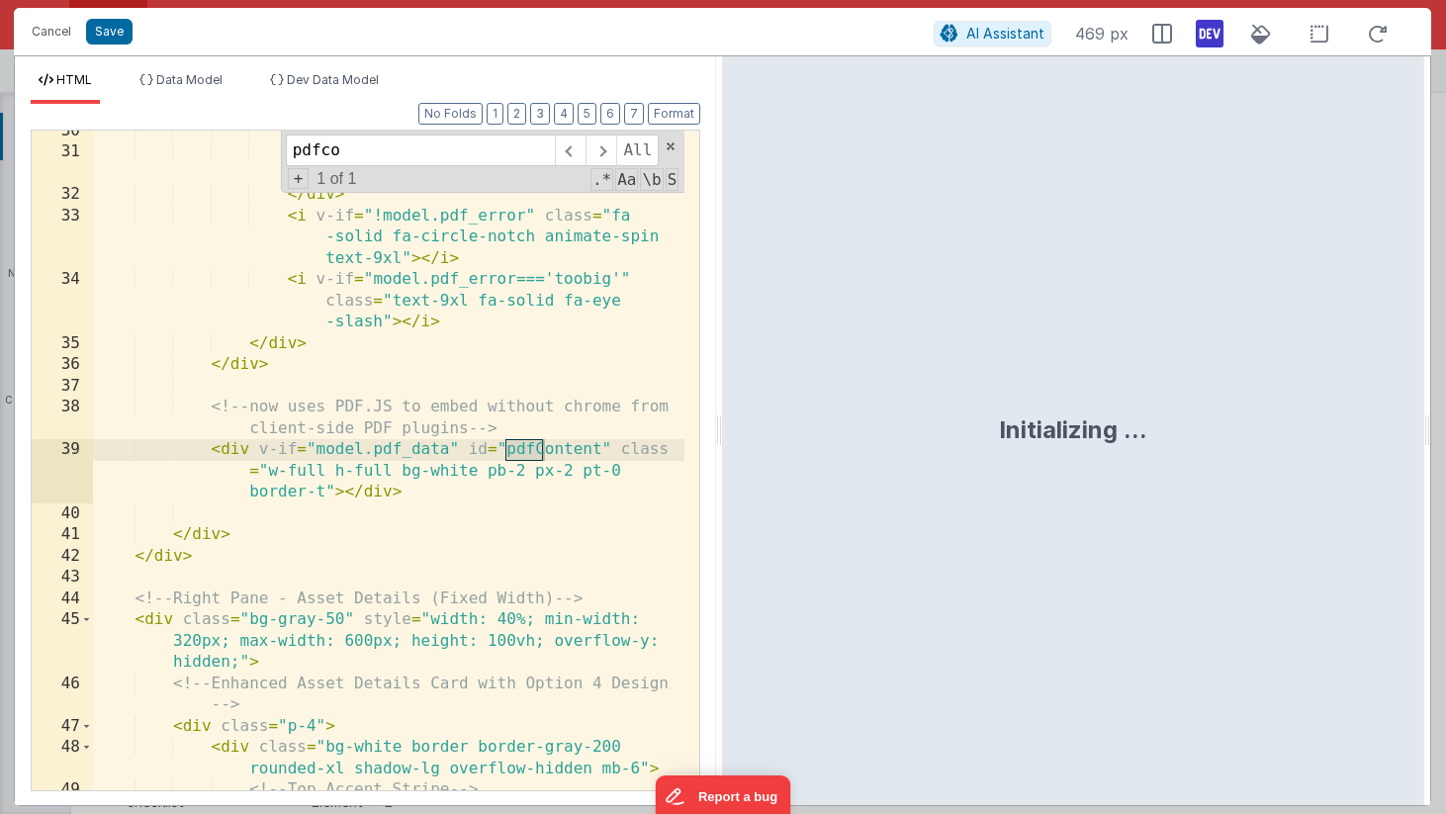
scroll to position [925, 0]
type input "pdfcontent"
click at [333, 471] on div "Document too large to preview. < br > Please use the link on the right in order…" at bounding box center [388, 493] width 591 height 745
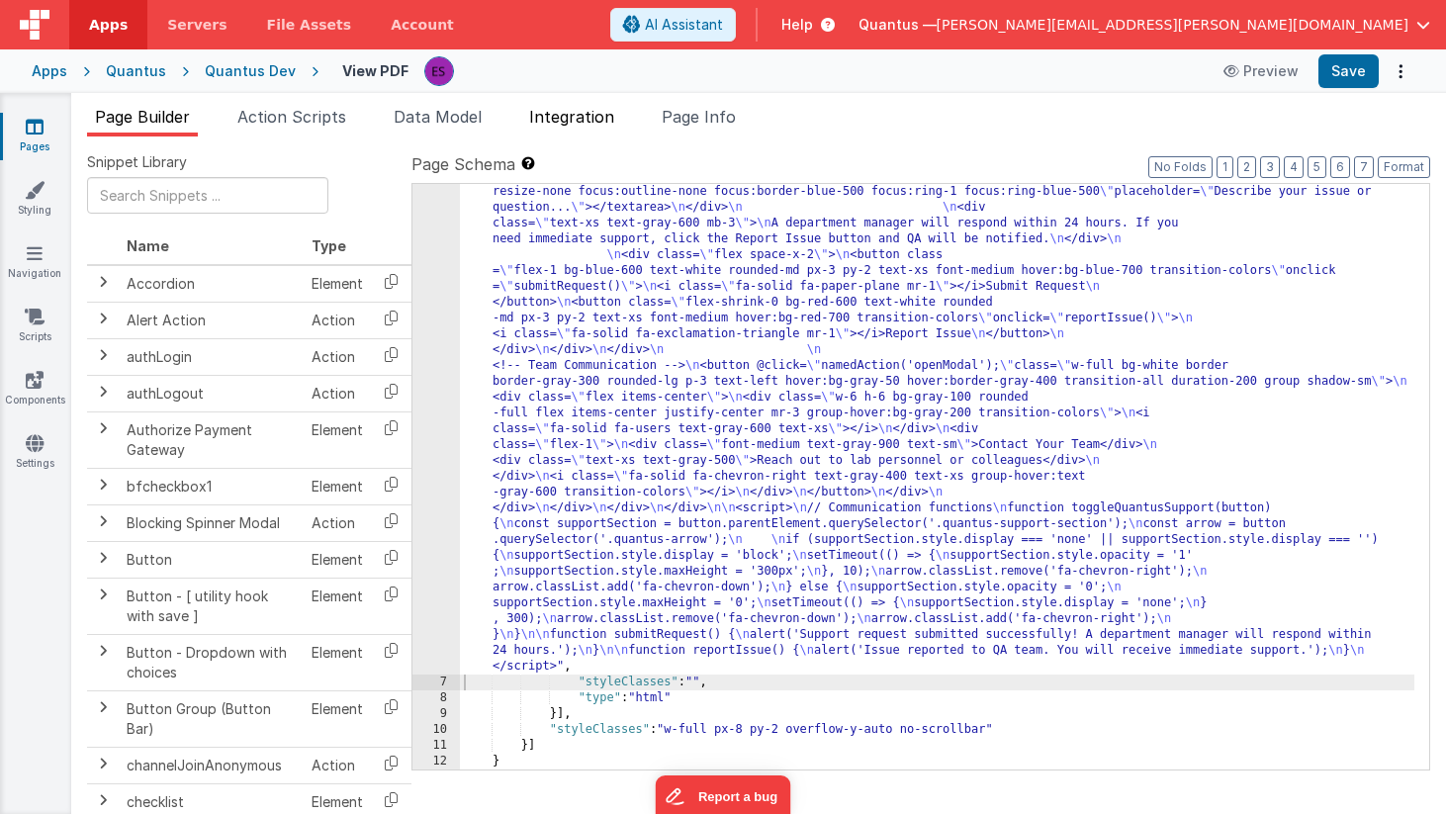
click at [566, 131] on li "Integration" at bounding box center [571, 121] width 101 height 32
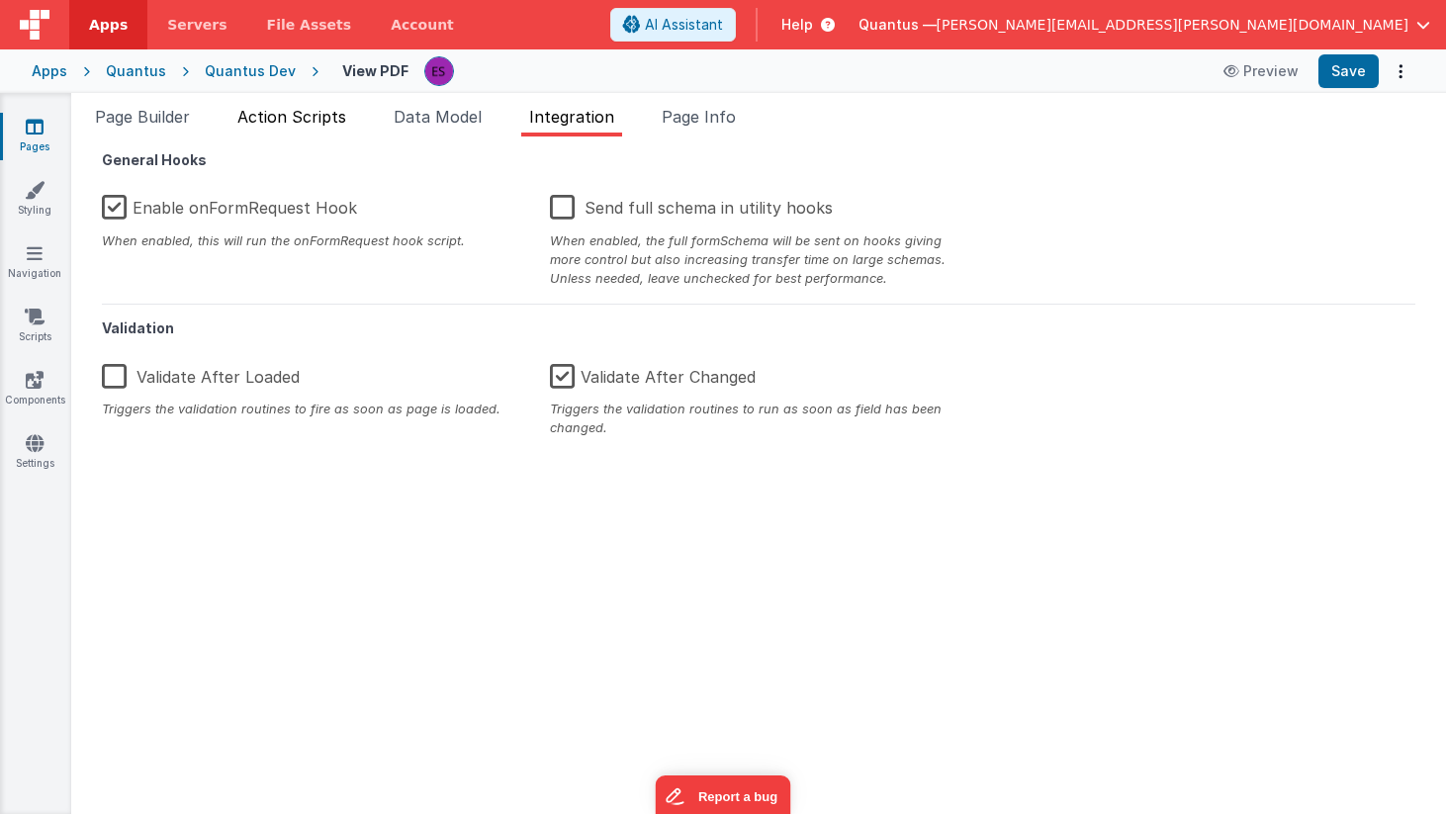
click at [264, 119] on span "Action Scripts" at bounding box center [291, 117] width 109 height 20
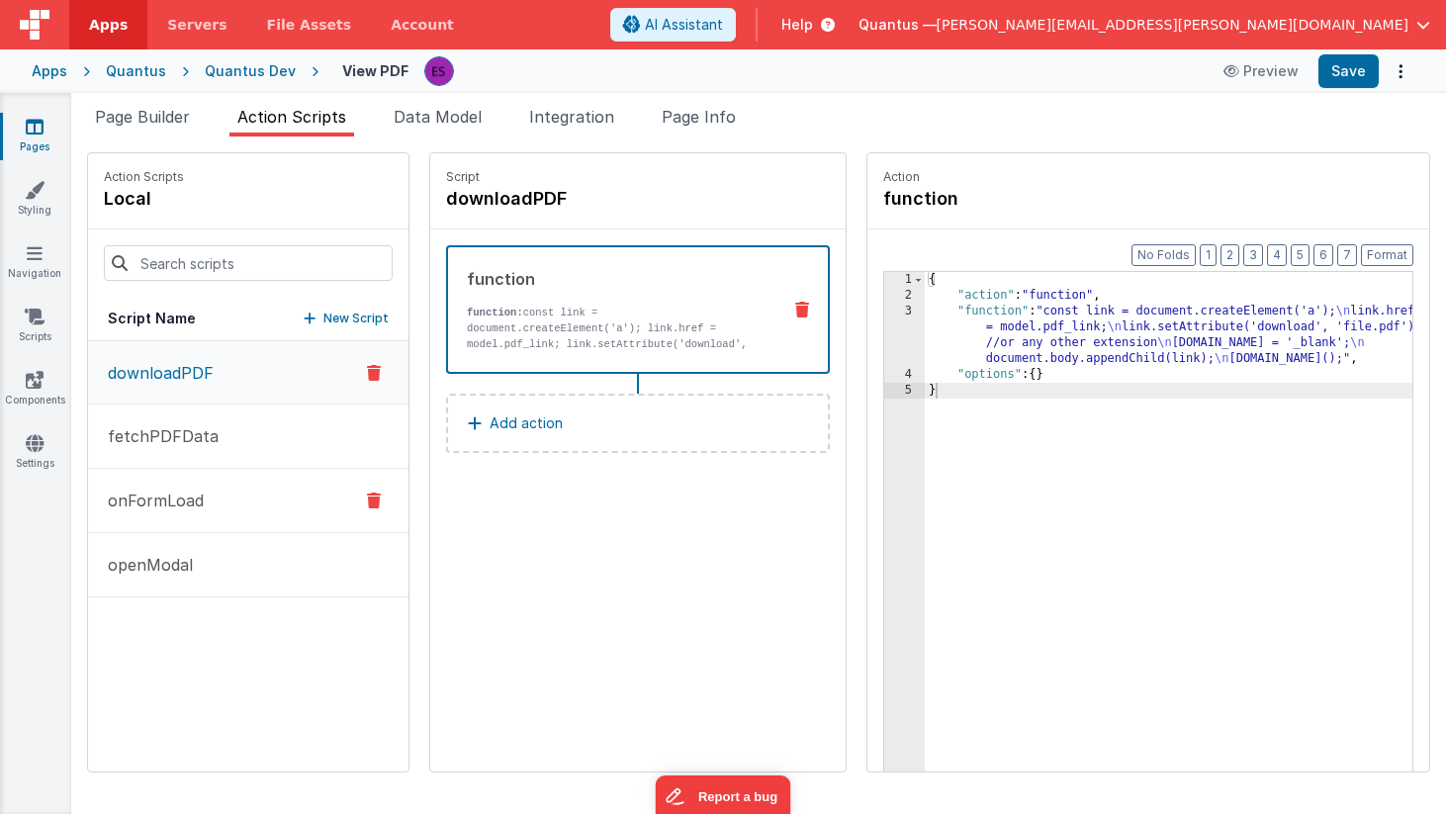
click at [161, 520] on button "onFormLoad" at bounding box center [248, 501] width 320 height 64
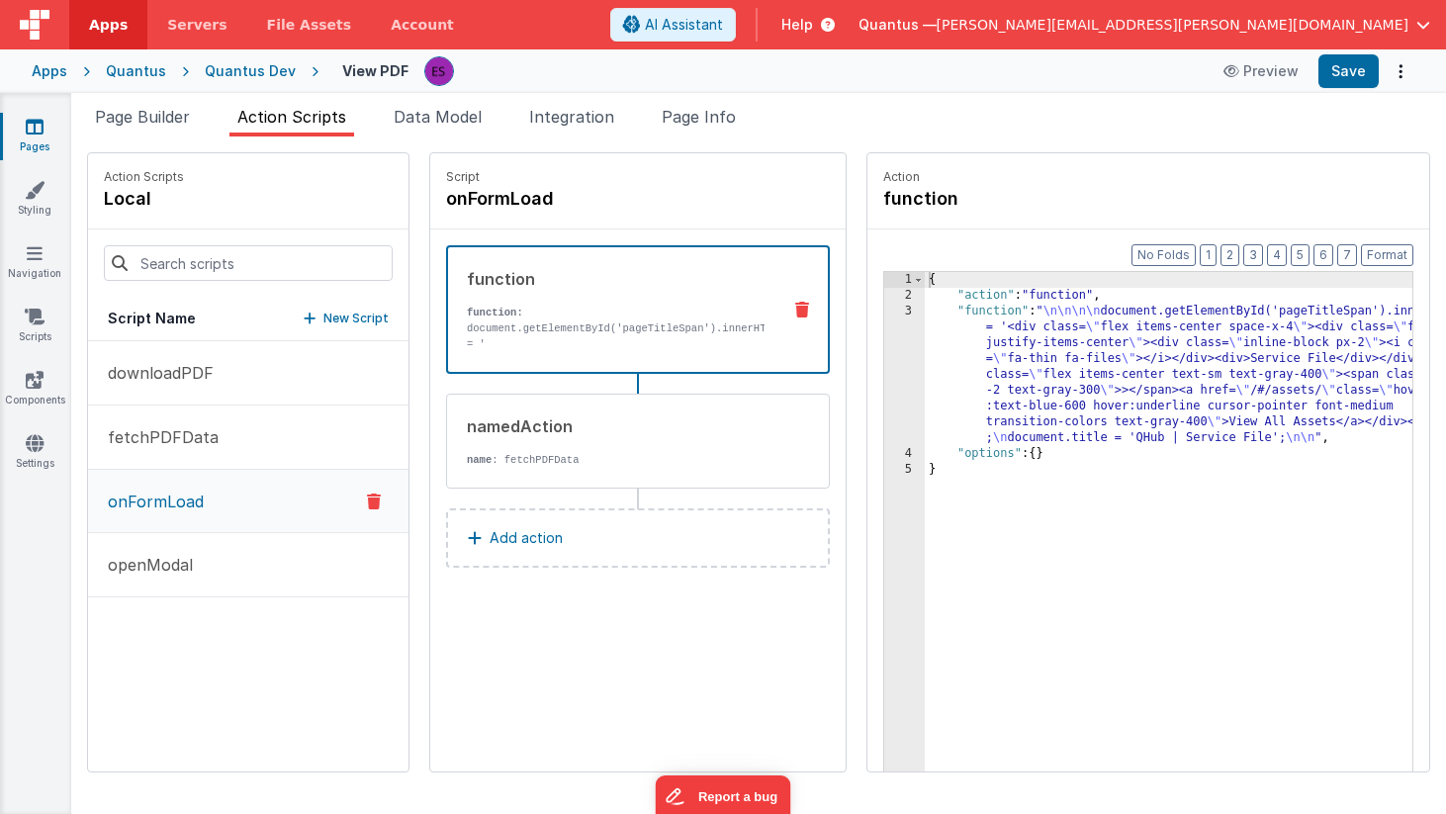
click at [44, 125] on link "Pages" at bounding box center [34, 137] width 71 height 40
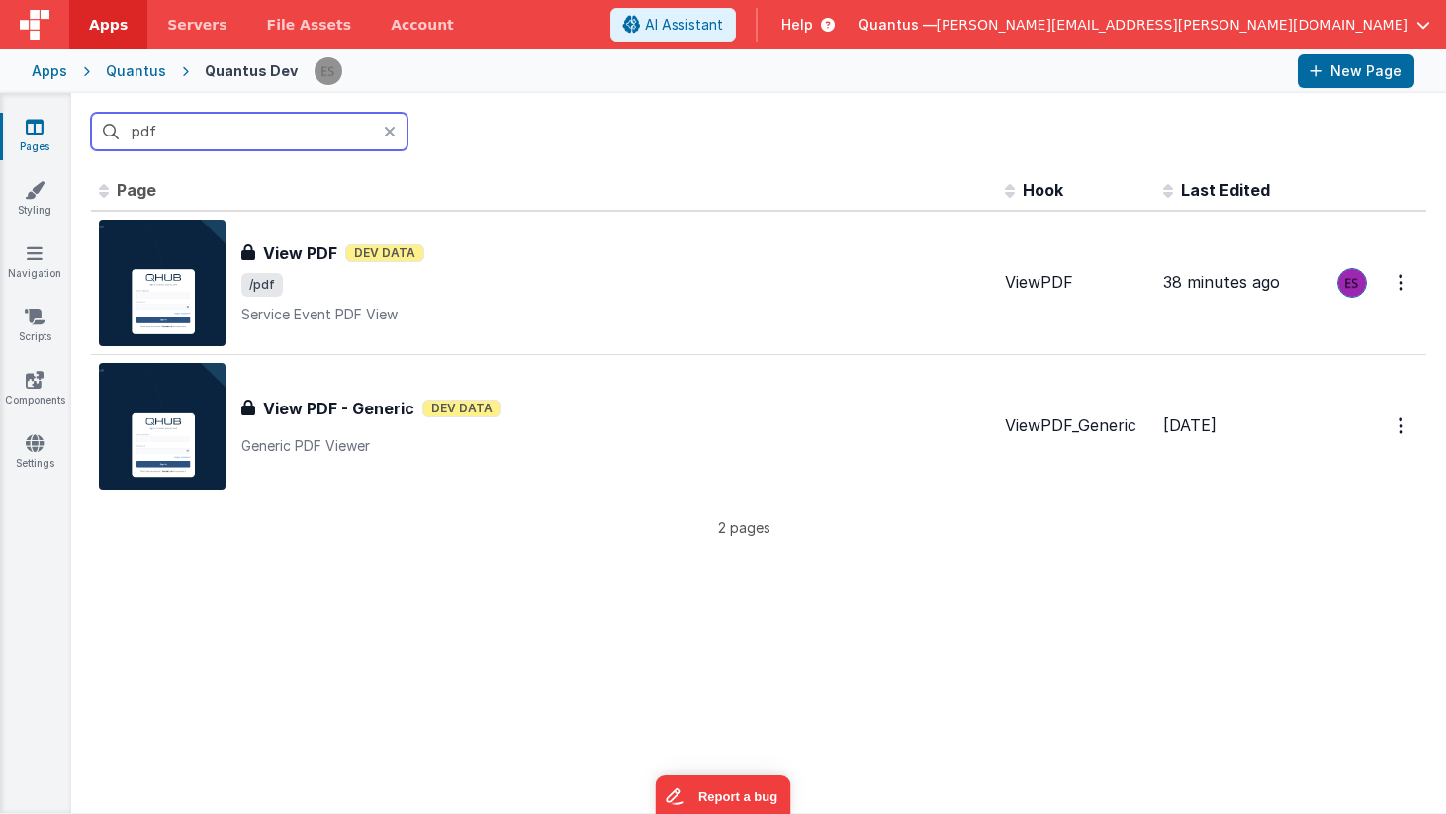
click at [167, 135] on input "pdf" at bounding box center [249, 132] width 316 height 38
type input "p"
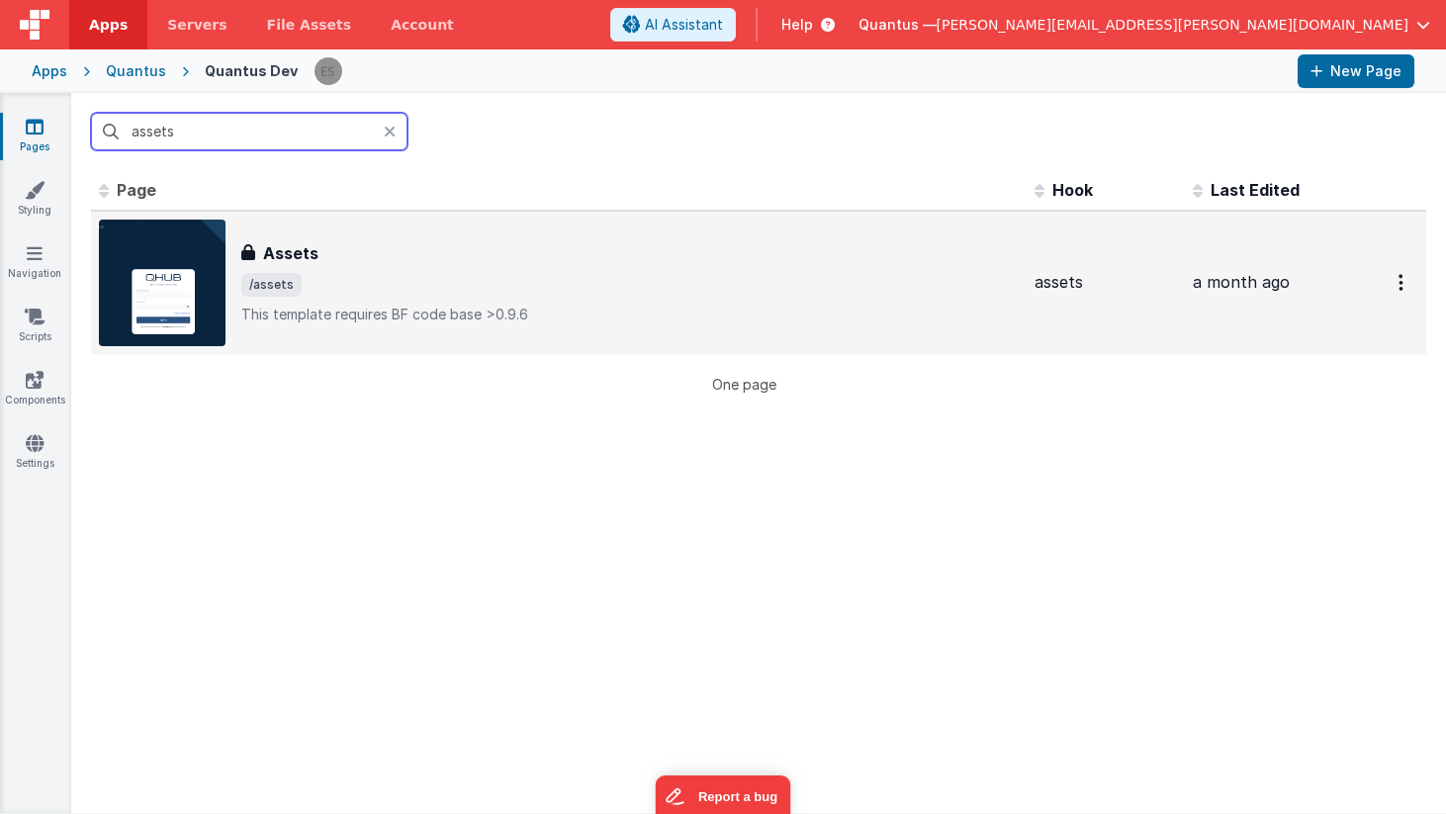
type input "assets"
click at [165, 234] on img at bounding box center [162, 283] width 127 height 127
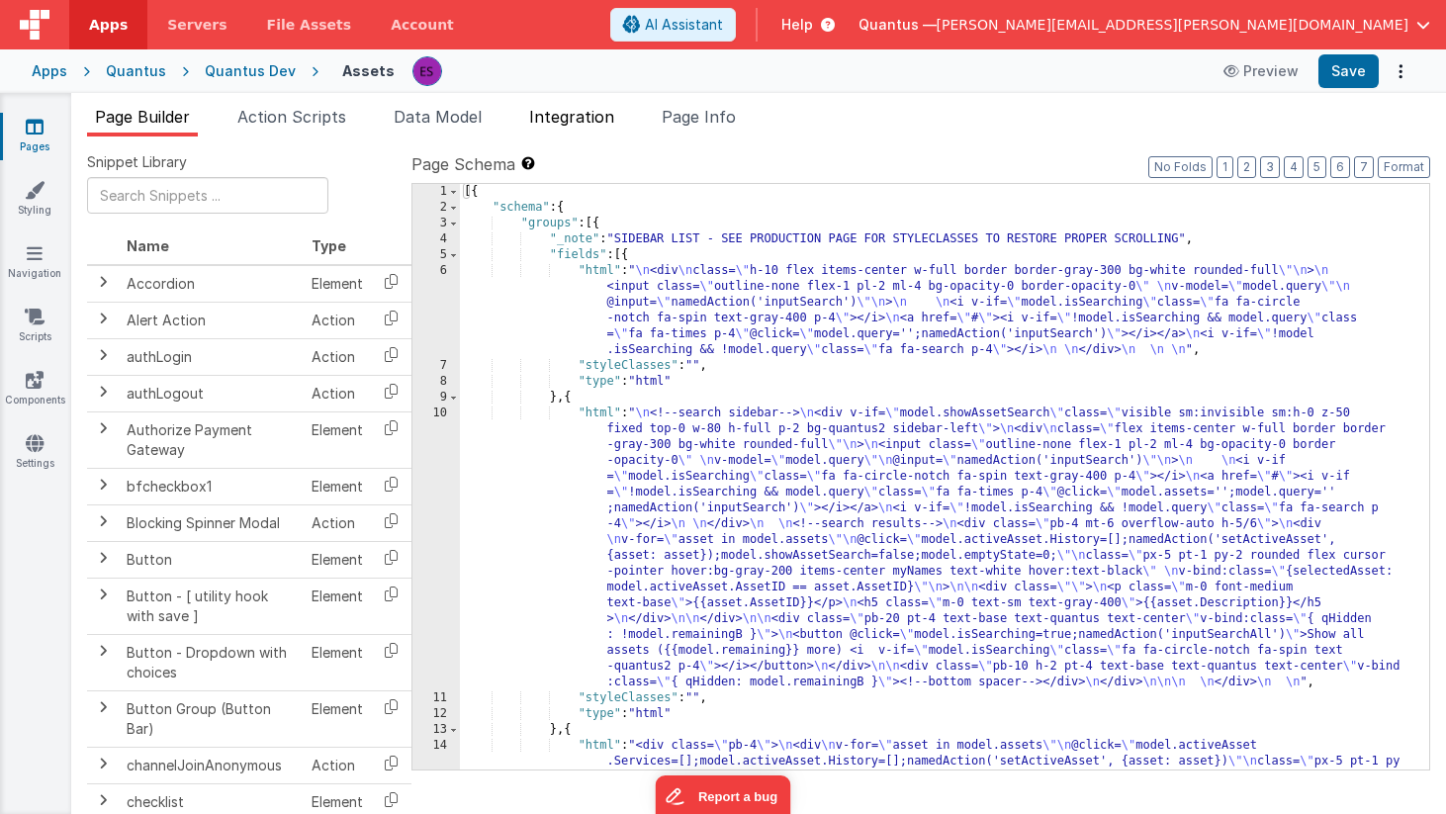
click at [590, 129] on li "Integration" at bounding box center [571, 121] width 101 height 32
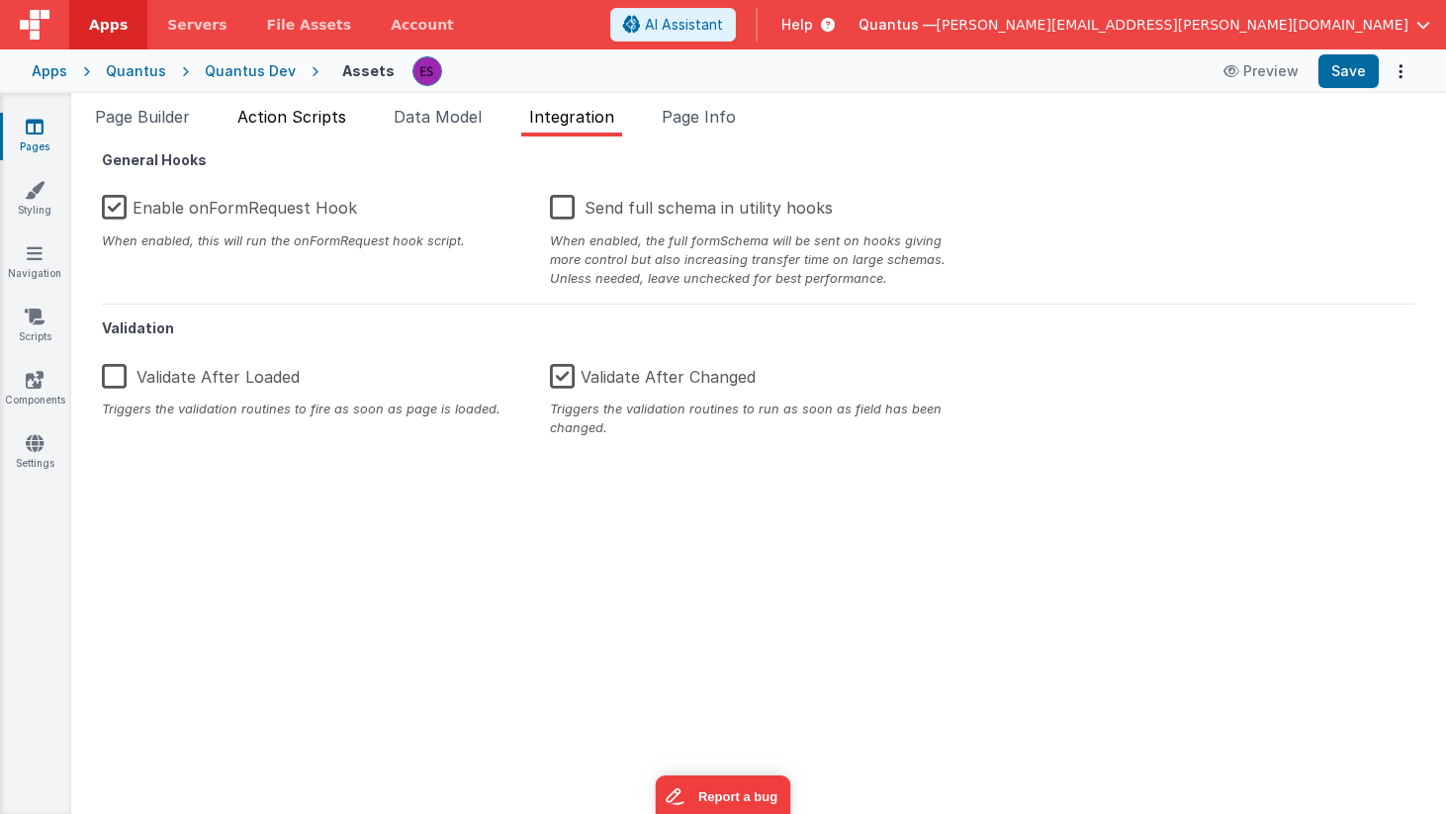
click at [307, 105] on li "Action Scripts" at bounding box center [291, 121] width 125 height 32
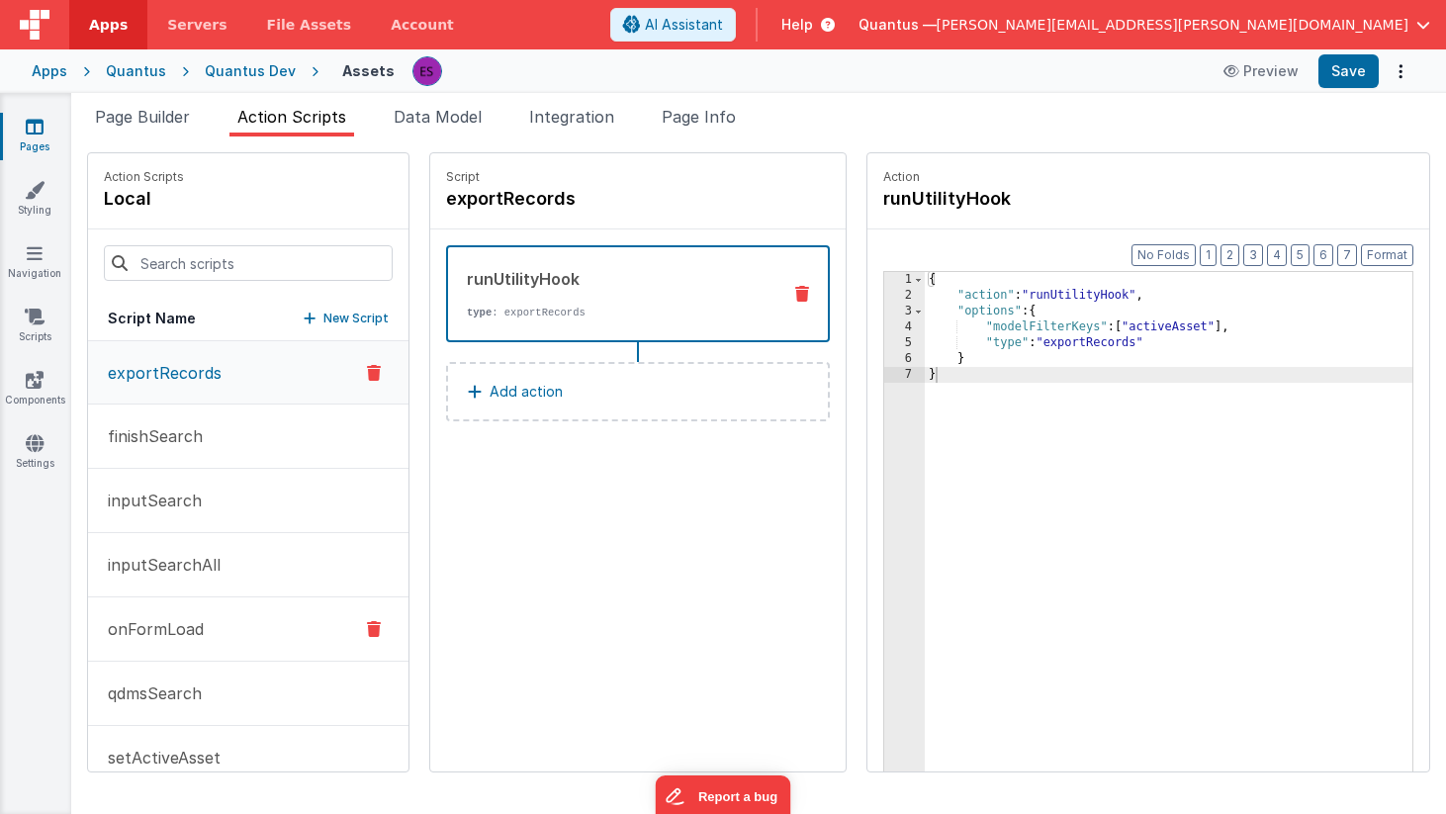
click at [158, 610] on button "onFormLoad" at bounding box center [248, 629] width 320 height 64
